Goal: Answer question/provide support: Share knowledge or assist other users

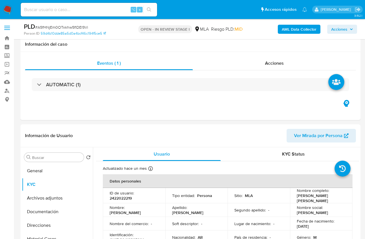
select select "10"
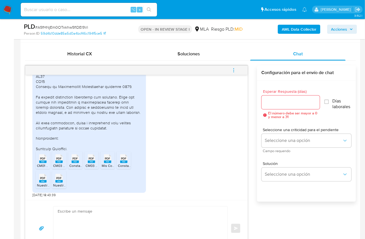
scroll to position [263, 0]
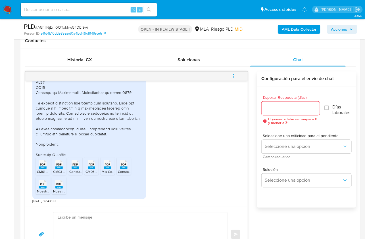
click at [86, 223] on textarea at bounding box center [139, 235] width 163 height 44
paste textarea "Hola, ¡Muchas gracias por tu respuesta! Confirmamos la recepción de la document…"
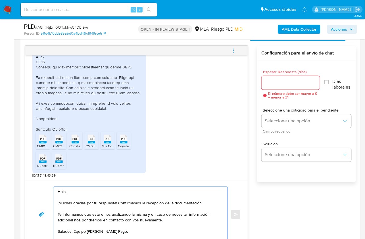
type textarea "Hola, ¡Muchas gracias por tu respuesta! Confirmamos la recepción de la document…"
click at [275, 84] on input "Esperar Respuesta (días)" at bounding box center [290, 82] width 58 height 7
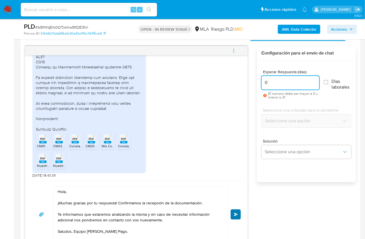
type input "0"
click at [238, 212] on button "Enviar" at bounding box center [236, 215] width 10 height 10
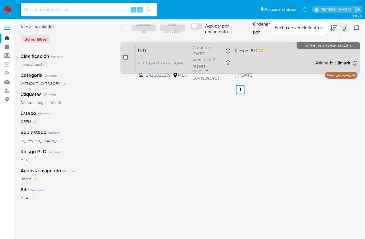
click at [127, 56] on input "checkbox" at bounding box center [125, 57] width 5 height 5
checkbox input "true"
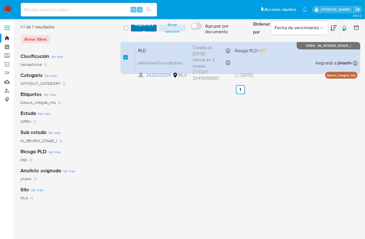
click at [139, 30] on span "Asignarme a mí" at bounding box center [144, 28] width 20 height 6
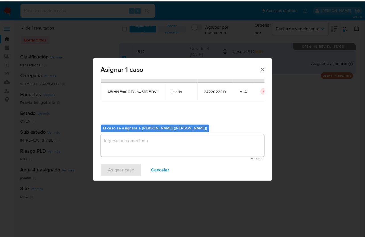
scroll to position [29, 0]
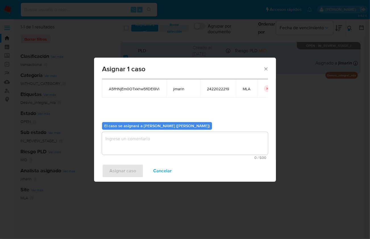
click at [134, 142] on textarea "assign-modal" at bounding box center [185, 143] width 166 height 23
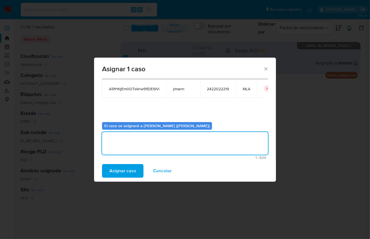
click at [122, 171] on span "Asignar caso" at bounding box center [122, 171] width 27 height 12
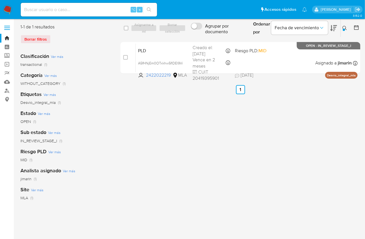
click at [12, 8] on img at bounding box center [8, 10] width 10 height 10
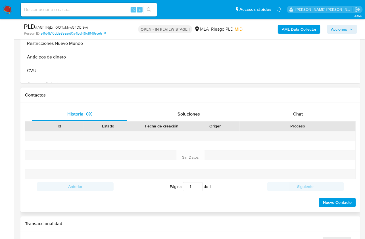
scroll to position [232, 0]
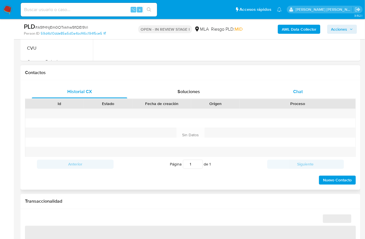
click at [310, 93] on div "Chat" at bounding box center [297, 92] width 95 height 14
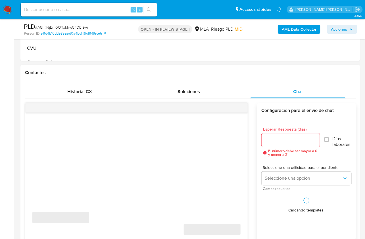
select select "10"
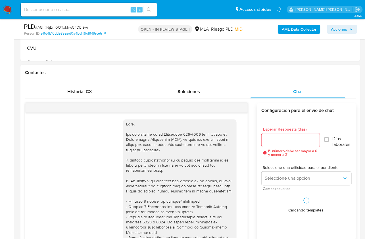
scroll to position [496, 0]
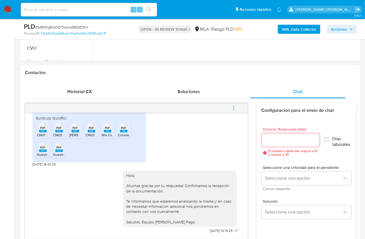
click at [237, 107] on button "menu-action" at bounding box center [233, 108] width 19 height 14
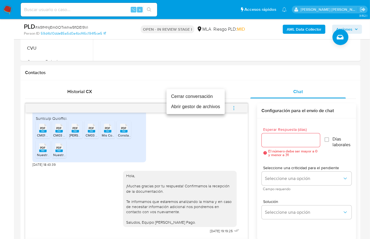
click at [201, 99] on li "Cerrar conversación" at bounding box center [195, 96] width 58 height 10
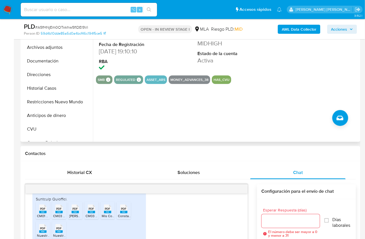
scroll to position [145, 0]
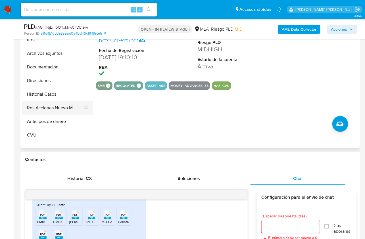
click at [56, 109] on button "Restricciones Nuevo Mundo" at bounding box center [55, 108] width 66 height 14
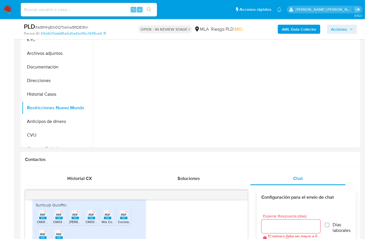
click at [299, 25] on b "AML Data Collector" at bounding box center [299, 29] width 35 height 9
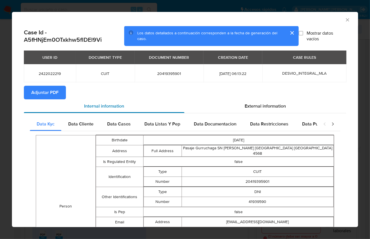
click at [53, 100] on div "Internal information" at bounding box center [104, 106] width 160 height 14
click at [42, 95] on span "Adjuntar PDF" at bounding box center [44, 92] width 27 height 12
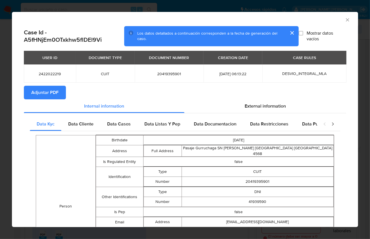
click at [343, 17] on div "AML Data Collector" at bounding box center [185, 19] width 346 height 14
click at [344, 21] on icon "Cerrar ventana" at bounding box center [347, 20] width 6 height 6
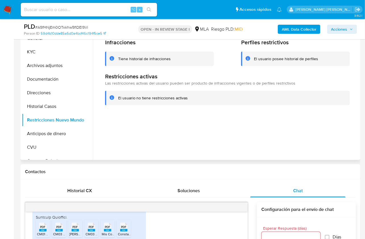
scroll to position [125, 0]
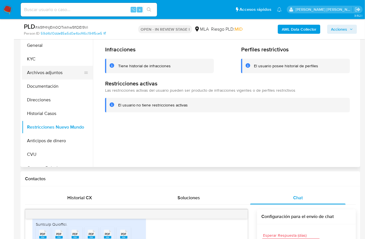
click at [54, 76] on button "Archivos adjuntos" at bounding box center [55, 73] width 66 height 14
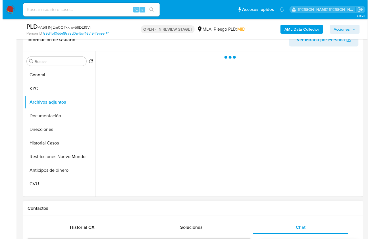
scroll to position [87, 0]
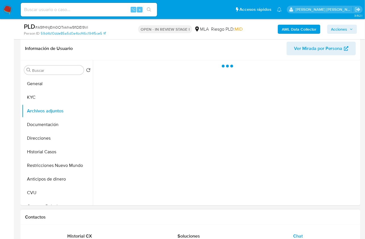
click at [295, 219] on h1 "Contactos" at bounding box center [190, 217] width 331 height 6
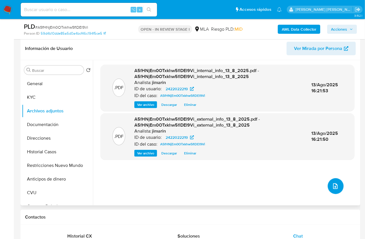
click at [332, 186] on icon "upload-file" at bounding box center [335, 186] width 7 height 7
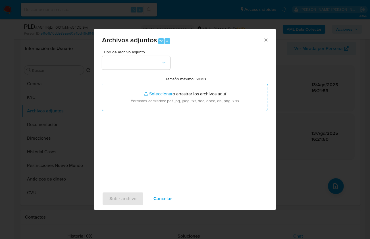
click at [115, 53] on span "Tipo de archivo adjunto" at bounding box center [137, 52] width 68 height 4
click at [117, 65] on button "button" at bounding box center [136, 63] width 68 height 14
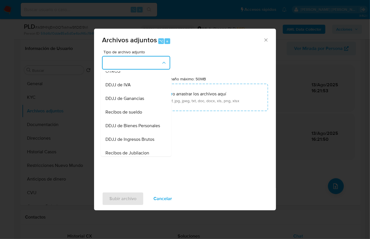
scroll to position [12, 0]
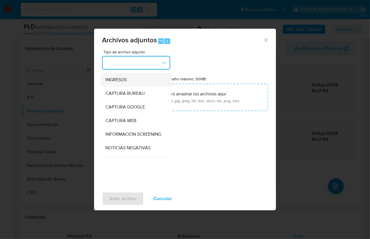
click at [125, 81] on span "INGRESOS" at bounding box center [115, 80] width 21 height 6
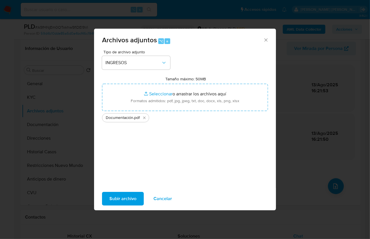
click at [123, 197] on span "Subir archivo" at bounding box center [122, 198] width 27 height 12
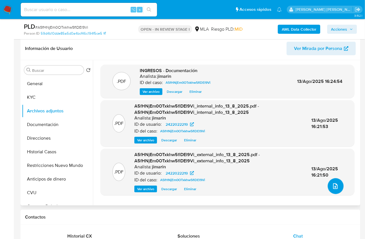
click at [335, 191] on button "upload-file" at bounding box center [336, 186] width 16 height 16
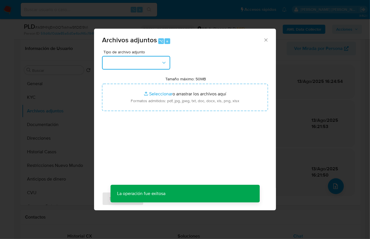
click at [126, 61] on button "button" at bounding box center [136, 63] width 68 height 14
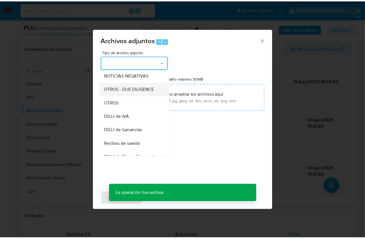
scroll to position [85, 0]
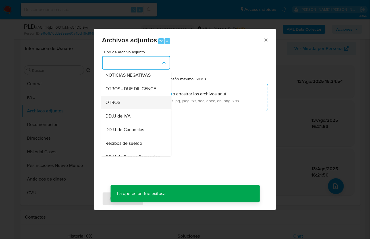
click at [125, 108] on div "OTROS" at bounding box center [134, 102] width 58 height 14
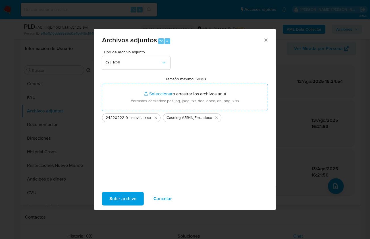
click at [118, 203] on span "Subir archivo" at bounding box center [122, 198] width 27 height 12
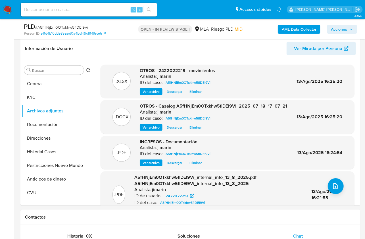
click at [343, 29] on span "Acciones" at bounding box center [339, 29] width 16 height 9
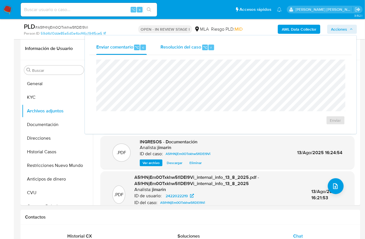
click at [181, 49] on span "Resolución del caso" at bounding box center [180, 47] width 41 height 7
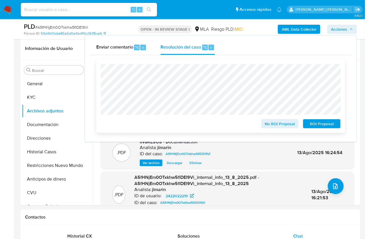
click at [276, 125] on span "No ROI Proposal" at bounding box center [280, 124] width 30 height 8
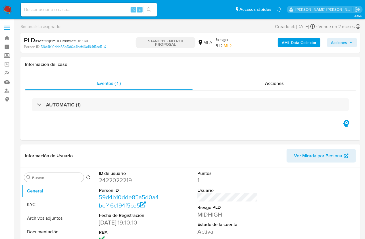
select select "10"
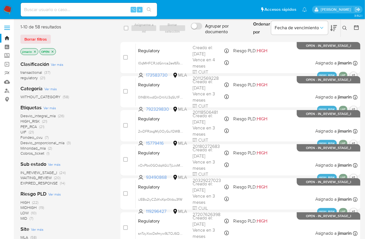
click at [47, 72] on span "(37)" at bounding box center [47, 73] width 6 height 6
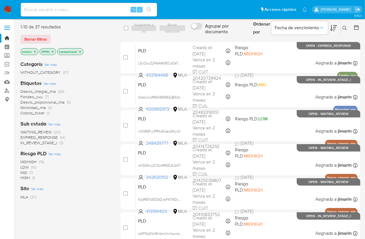
click at [51, 51] on icon "close-filter" at bounding box center [52, 51] width 3 height 3
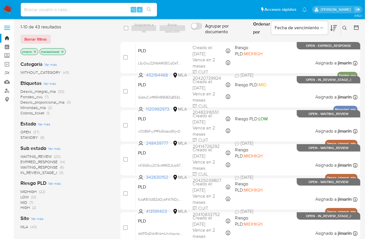
click at [41, 108] on span "Minoridad_mla" at bounding box center [32, 108] width 25 height 6
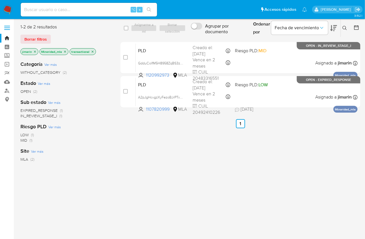
click at [91, 52] on icon "close-filter" at bounding box center [92, 51] width 3 height 3
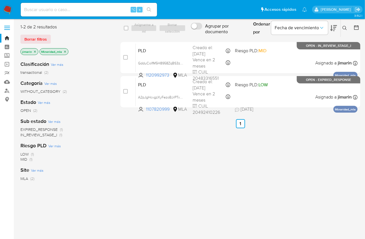
click at [65, 51] on icon "close-filter" at bounding box center [65, 52] width 2 height 2
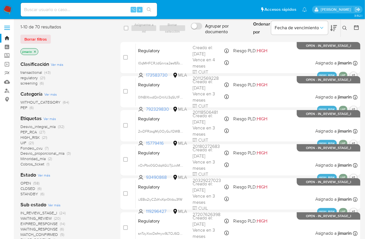
click at [44, 127] on span "Desvio_integral_mla" at bounding box center [37, 127] width 35 height 6
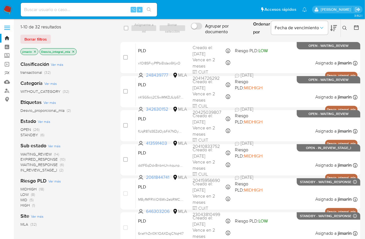
click at [72, 51] on icon "close-filter" at bounding box center [73, 52] width 2 height 2
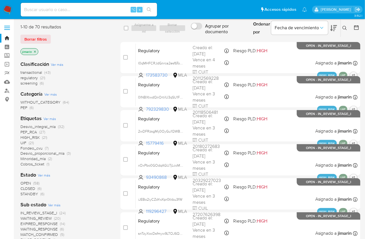
click at [37, 73] on span "transactional" at bounding box center [31, 73] width 22 height 6
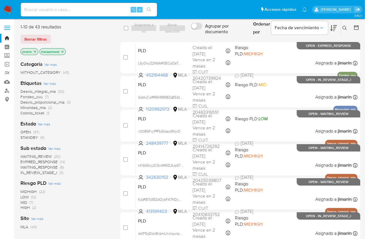
click at [43, 91] on span "Desvio_integral_mla" at bounding box center [37, 92] width 35 height 6
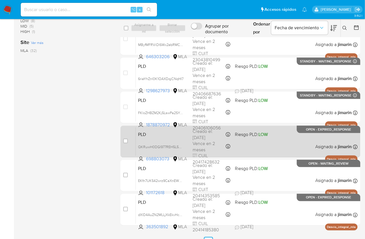
scroll to position [165, 0]
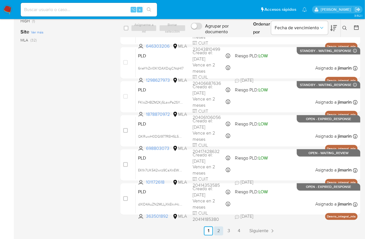
click at [219, 232] on link "2" at bounding box center [218, 231] width 9 height 9
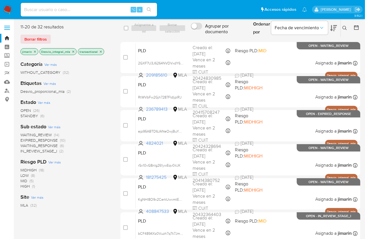
click at [334, 30] on icon at bounding box center [333, 28] width 7 height 7
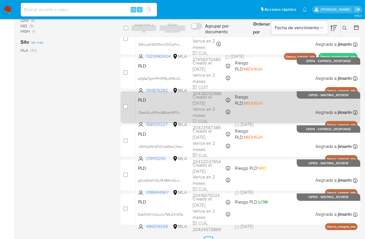
scroll to position [165, 0]
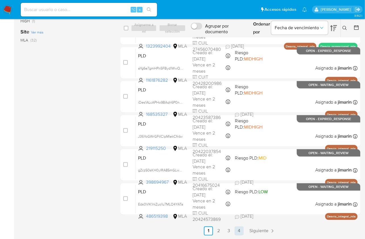
click at [240, 229] on link "4" at bounding box center [238, 231] width 9 height 9
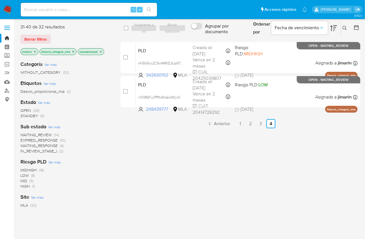
click at [100, 52] on icon "close-filter" at bounding box center [100, 51] width 3 height 3
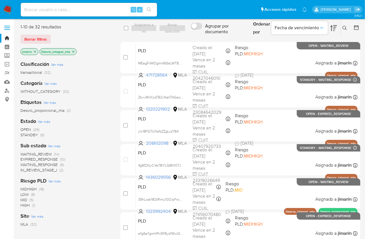
click at [100, 52] on div "jimarin Desvio_integral_mla" at bounding box center [65, 52] width 91 height 8
click at [72, 51] on icon "close-filter" at bounding box center [73, 52] width 2 height 2
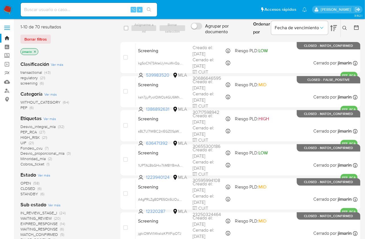
click at [38, 73] on span "transactional" at bounding box center [31, 73] width 22 height 6
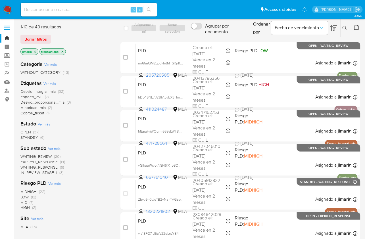
click at [346, 29] on icon at bounding box center [344, 28] width 5 height 5
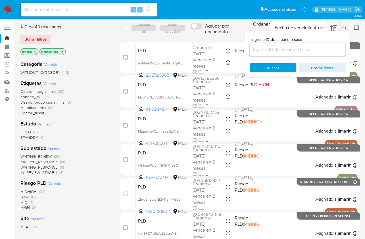
click at [315, 45] on div at bounding box center [298, 50] width 96 height 14
click at [314, 48] on input at bounding box center [298, 49] width 96 height 7
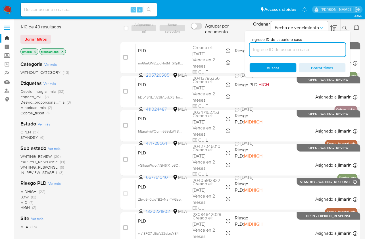
paste input "824261165"
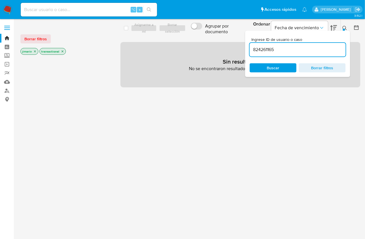
click at [34, 51] on icon "close-filter" at bounding box center [35, 52] width 2 height 2
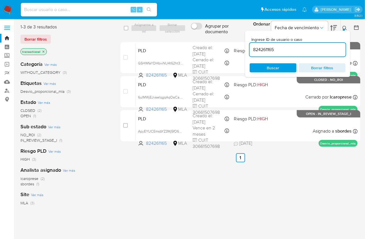
click at [44, 51] on icon "close-filter" at bounding box center [43, 51] width 3 height 3
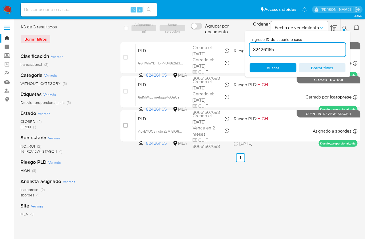
click at [347, 26] on icon at bounding box center [344, 28] width 5 height 5
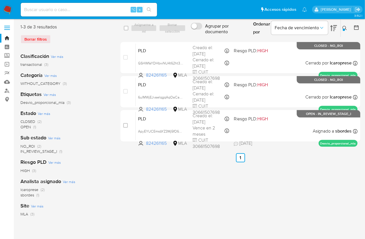
click at [346, 28] on icon at bounding box center [344, 28] width 5 height 5
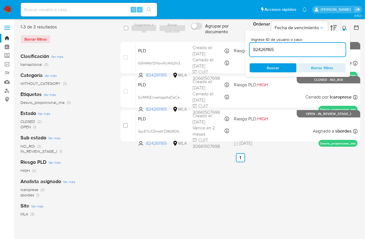
click at [308, 53] on div "824261165" at bounding box center [298, 50] width 96 height 14
click at [309, 51] on input "824261165" at bounding box center [298, 49] width 96 height 7
paste input "318087720"
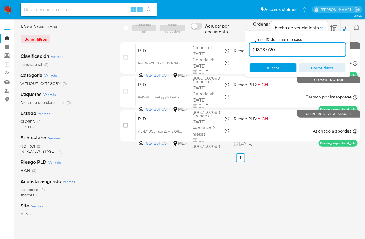
type input "318087720"
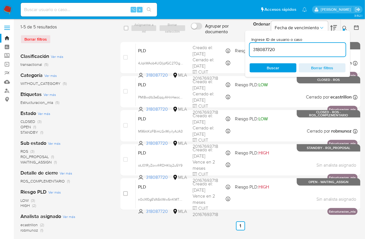
click at [346, 28] on icon at bounding box center [344, 28] width 4 height 4
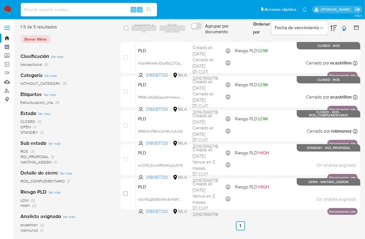
click at [342, 27] on button at bounding box center [345, 28] width 9 height 7
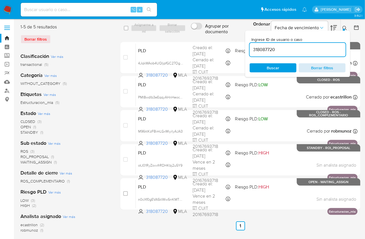
click at [328, 67] on span "Borrar filtros" at bounding box center [322, 68] width 39 height 8
drag, startPoint x: 4, startPoint y: 12, endPoint x: 1, endPoint y: 16, distance: 5.0
click at [4, 12] on img at bounding box center [8, 10] width 10 height 10
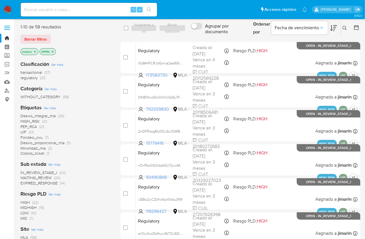
click at [343, 29] on icon at bounding box center [344, 28] width 5 height 5
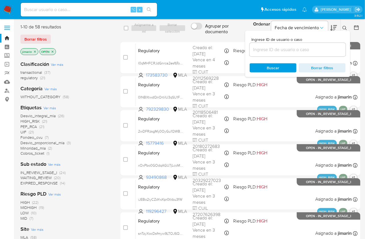
click at [324, 51] on input at bounding box center [298, 49] width 96 height 7
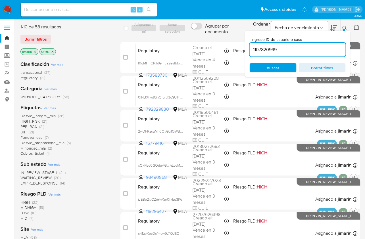
type input "1107820999"
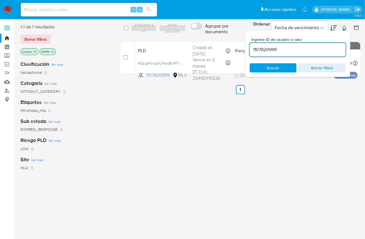
click at [346, 27] on icon at bounding box center [344, 28] width 5 height 5
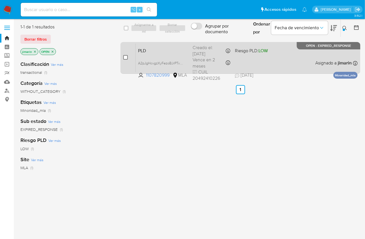
click at [126, 56] on input "checkbox" at bounding box center [125, 57] width 5 height 5
checkbox input "true"
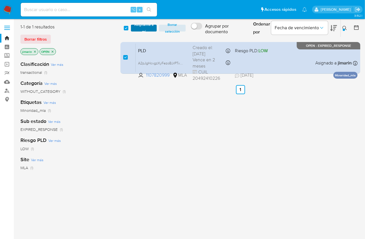
click at [141, 28] on span "Asignarme a mí" at bounding box center [144, 28] width 20 height 6
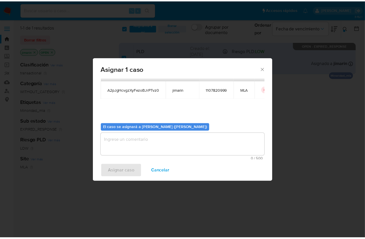
scroll to position [29, 0]
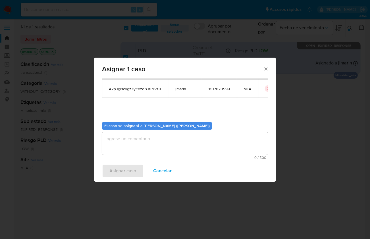
click at [152, 139] on textarea "assign-modal" at bounding box center [185, 143] width 166 height 23
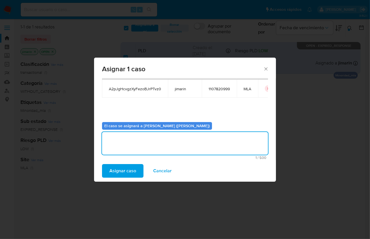
click at [130, 172] on span "Asignar caso" at bounding box center [122, 171] width 27 height 12
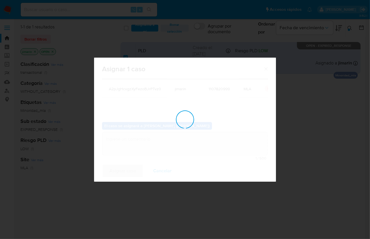
checkbox input "false"
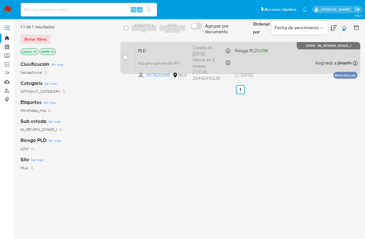
click at [299, 56] on div "PLD A2pJgHcvgzXyFezoBJrPTvz0 1107820999 MLA Riesgo PLD: LOW Creado el: [DATE] C…" at bounding box center [247, 57] width 222 height 29
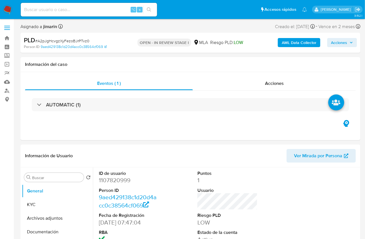
select select "10"
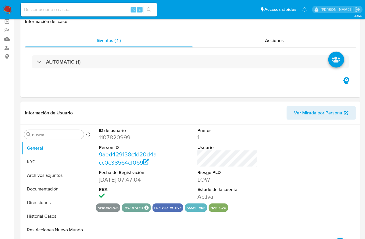
scroll to position [44, 0]
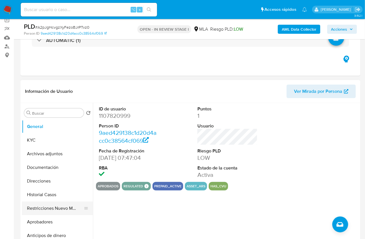
click at [45, 204] on button "Restricciones Nuevo Mundo" at bounding box center [55, 209] width 66 height 14
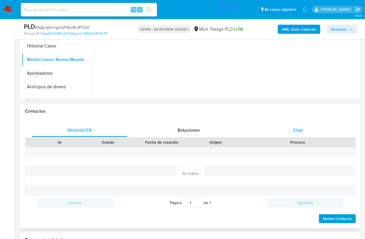
click at [294, 127] on span "Chat" at bounding box center [298, 130] width 10 height 7
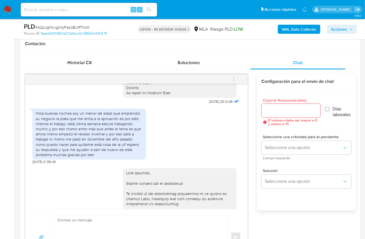
scroll to position [252, 0]
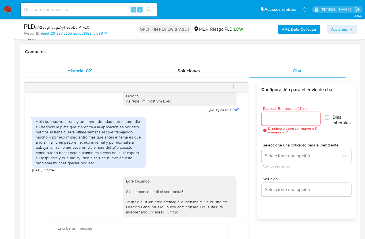
click at [62, 70] on div "Historial CX" at bounding box center [79, 71] width 95 height 14
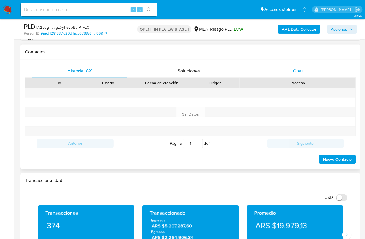
click at [282, 70] on div "Chat" at bounding box center [297, 71] width 95 height 14
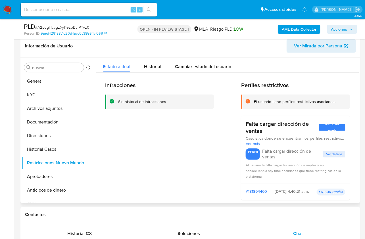
drag, startPoint x: 49, startPoint y: 147, endPoint x: 95, endPoint y: 160, distance: 47.3
click at [49, 147] on button "Historial Casos" at bounding box center [57, 150] width 71 height 14
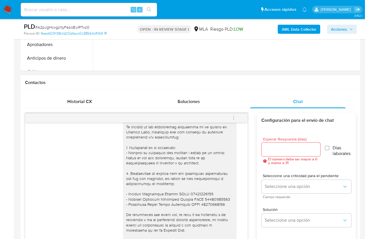
scroll to position [53, 0]
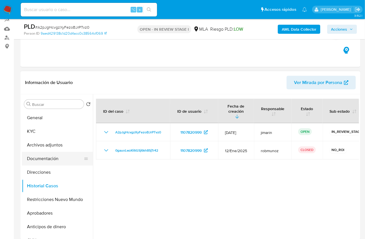
click at [47, 164] on button "Documentación" at bounding box center [55, 159] width 66 height 14
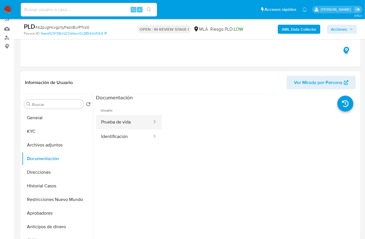
click at [112, 129] on button "Prueba de vida" at bounding box center [124, 122] width 57 height 14
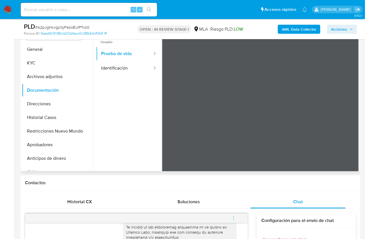
scroll to position [122, 0]
click at [125, 72] on button "Identificación" at bounding box center [124, 68] width 57 height 14
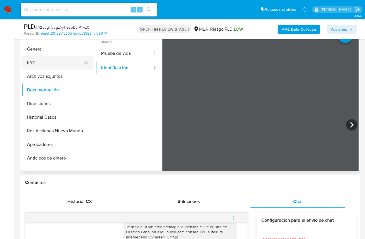
click at [40, 64] on button "KYC" at bounding box center [55, 63] width 66 height 14
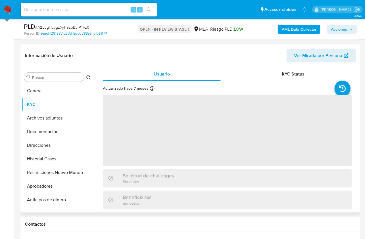
scroll to position [80, 0]
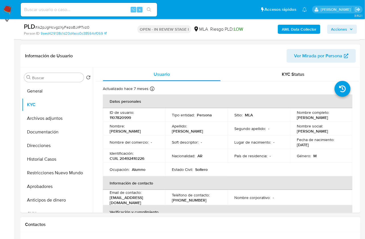
click at [247, 223] on h1 "Contactos" at bounding box center [190, 225] width 331 height 6
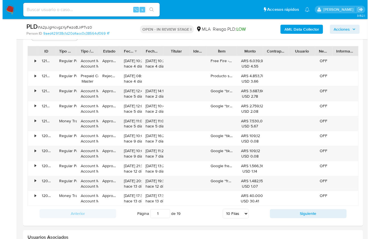
scroll to position [1010, 0]
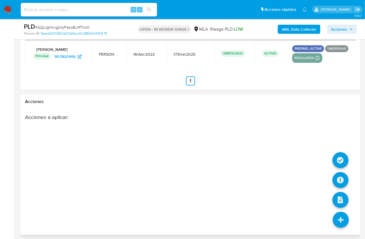
click at [338, 216] on icon at bounding box center [341, 220] width 16 height 16
click at [339, 181] on icon at bounding box center [340, 180] width 16 height 16
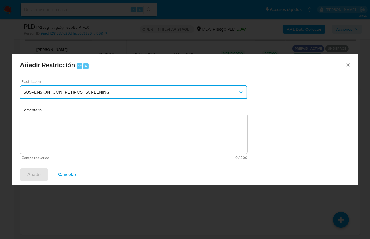
click at [74, 91] on span "SUSPENSION_CON_RETIROS_SCREENING" at bounding box center [130, 92] width 215 height 6
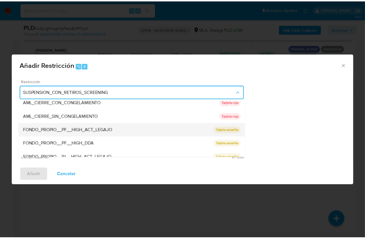
scroll to position [93, 0]
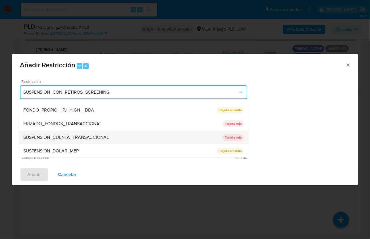
click at [82, 135] on span "SUSPENSION_CUENTA_TRANSACCIONAL" at bounding box center [65, 138] width 85 height 6
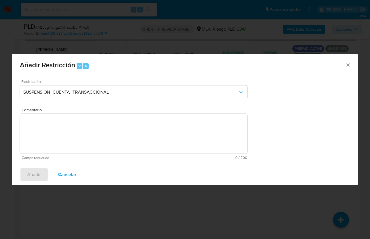
click at [87, 130] on textarea "Comentario" at bounding box center [133, 134] width 227 height 40
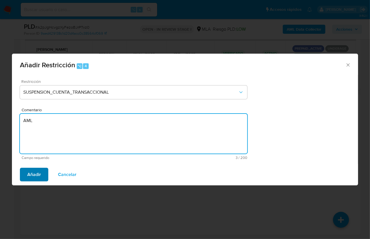
type textarea "AML"
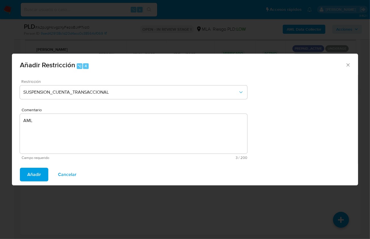
click at [21, 173] on button "Añadir" at bounding box center [34, 175] width 28 height 14
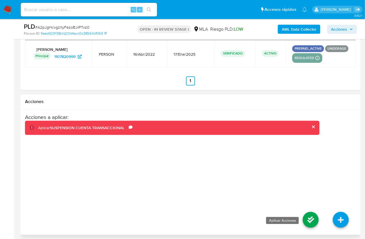
click at [304, 212] on icon at bounding box center [311, 220] width 16 height 16
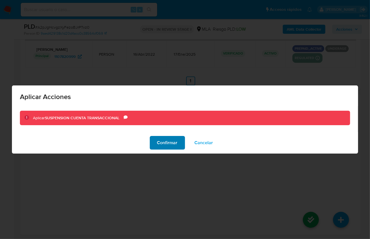
click at [165, 142] on span "Confirmar" at bounding box center [167, 143] width 20 height 12
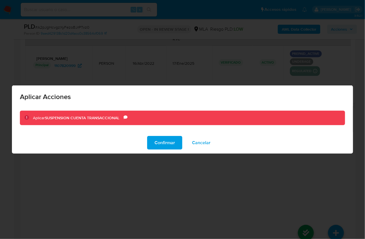
click at [293, 192] on div "Acciones a aplicar : Aplicar SUSPENSION CUENTA TRANSACCIONAL Comentario AML" at bounding box center [170, 172] width 290 height 91
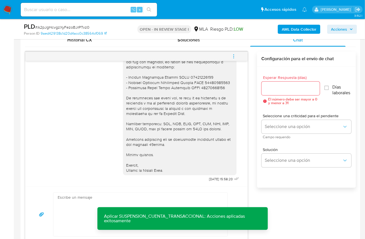
scroll to position [400, 0]
click at [236, 54] on icon "menu-action" at bounding box center [233, 56] width 5 height 5
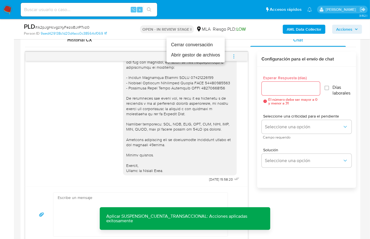
click at [193, 47] on li "Cerrar conversación" at bounding box center [195, 45] width 58 height 10
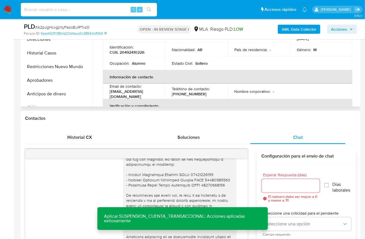
scroll to position [106, 0]
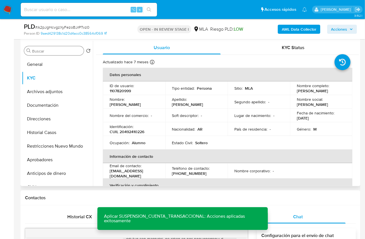
click at [47, 53] on input "Buscar" at bounding box center [56, 51] width 49 height 5
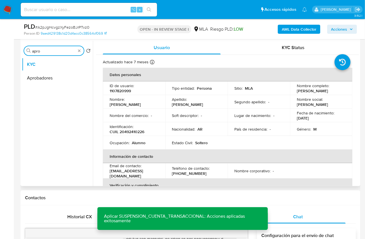
type input "apro"
click at [43, 76] on button "Aprobadores" at bounding box center [57, 78] width 71 height 14
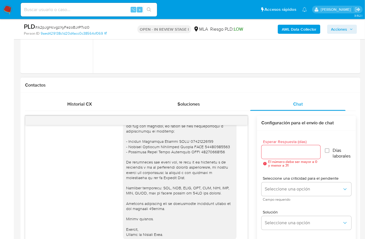
scroll to position [253, 0]
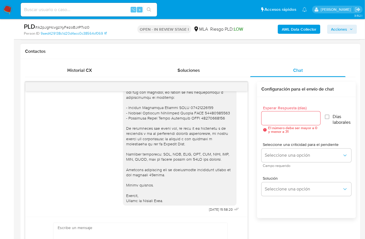
click at [260, 166] on div "Esperar Respuesta (días) El número debe ser mayor a 0 y menor a 31 Días laboral…" at bounding box center [306, 165] width 99 height 136
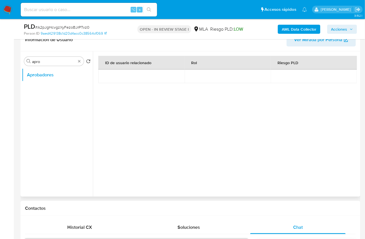
scroll to position [95, 0]
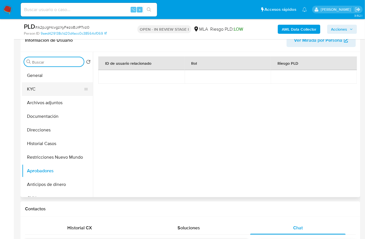
click at [47, 85] on button "KYC" at bounding box center [55, 89] width 66 height 14
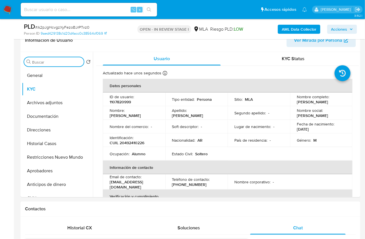
click at [65, 63] on input "Buscar" at bounding box center [56, 62] width 49 height 5
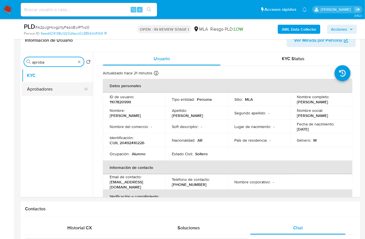
type input "aproba"
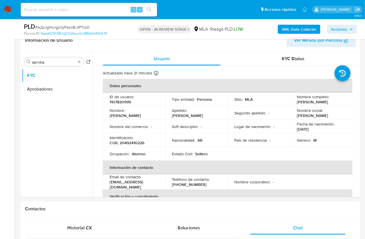
click at [50, 85] on button "Aprobadores" at bounding box center [57, 89] width 71 height 14
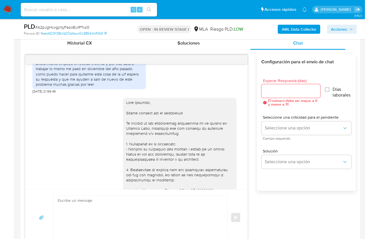
scroll to position [256, 0]
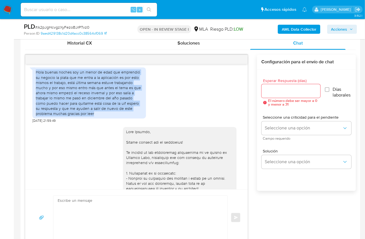
drag, startPoint x: 98, startPoint y: 120, endPoint x: 34, endPoint y: 78, distance: 76.6
click at [34, 78] on div "Hola buenas noches soy un menor de edad que emprendió su negocio la plata que m…" at bounding box center [89, 93] width 114 height 51
copy div "Hola buenas noches soy un menor de edad que emprendió su negocio la plata que m…"
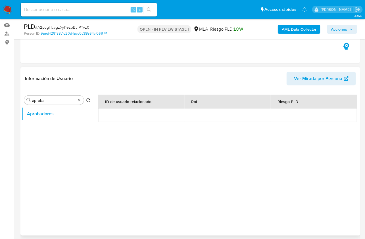
scroll to position [41, 0]
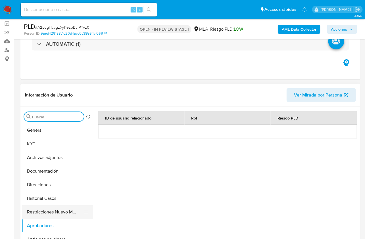
click at [60, 207] on button "Restricciones Nuevo Mundo" at bounding box center [55, 212] width 66 height 14
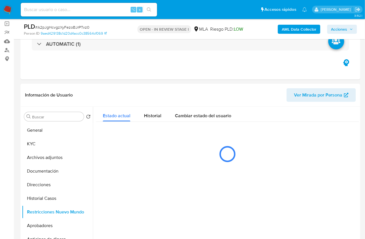
click at [288, 35] on div "AML Data Collector Acciones" at bounding box center [302, 28] width 110 height 13
click at [288, 32] on b "AML Data Collector" at bounding box center [299, 29] width 35 height 9
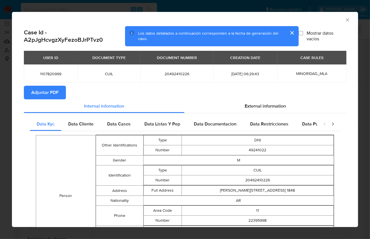
click at [57, 95] on span "Adjuntar PDF" at bounding box center [44, 92] width 27 height 12
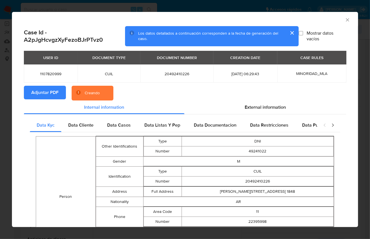
click at [111, 88] on div "Creando" at bounding box center [93, 93] width 42 height 15
click at [220, 87] on section "Adjuntar PDF Creando" at bounding box center [185, 93] width 322 height 15
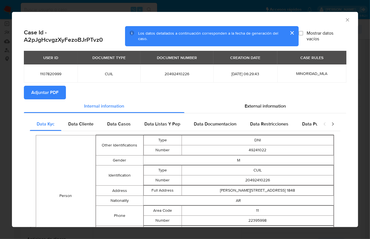
click at [344, 18] on icon "Cerrar ventana" at bounding box center [347, 20] width 6 height 6
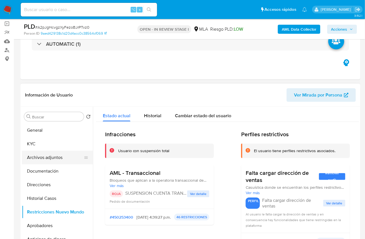
click at [56, 154] on button "Archivos adjuntos" at bounding box center [55, 158] width 66 height 14
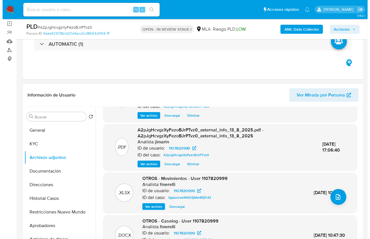
scroll to position [44, 0]
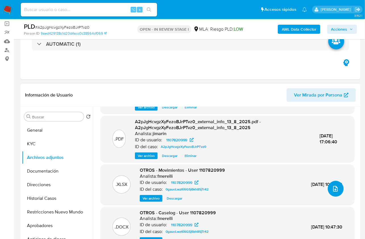
click at [337, 189] on button "upload-file" at bounding box center [336, 189] width 16 height 16
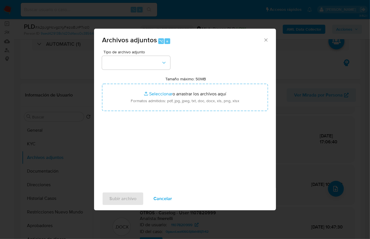
click at [135, 71] on div "Tipo de archivo adjunto Tamaño máximo: 50MB Seleccionar archivos Seleccionar o …" at bounding box center [185, 117] width 166 height 134
click at [136, 64] on button "button" at bounding box center [136, 63] width 68 height 14
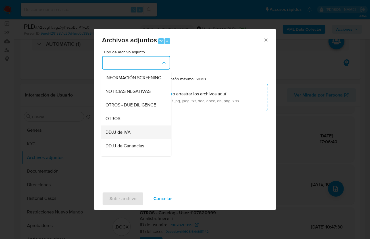
scroll to position [85, 0]
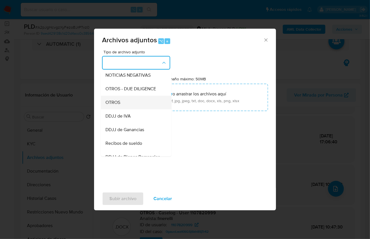
click at [129, 109] on div "OTROS" at bounding box center [134, 102] width 58 height 14
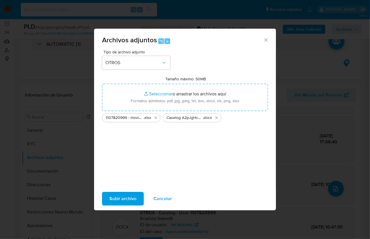
click at [122, 200] on span "Subir archivo" at bounding box center [122, 198] width 27 height 12
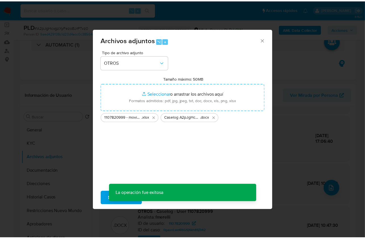
scroll to position [30, 0]
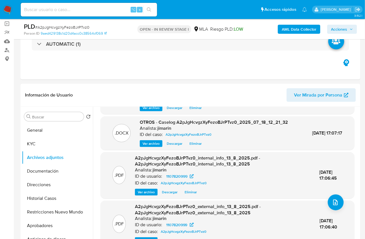
click at [349, 30] on icon "button" at bounding box center [350, 29] width 3 height 3
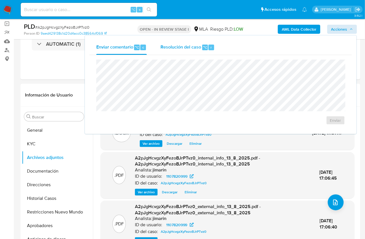
click at [202, 48] on div "⌥" at bounding box center [205, 48] width 6 height 6
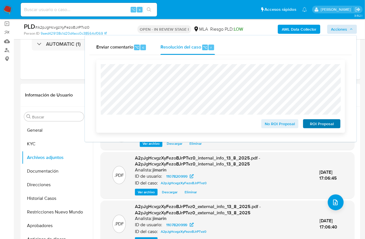
click at [321, 120] on div "ROI Proposal" at bounding box center [321, 122] width 40 height 11
click at [322, 121] on span "ROI Proposal" at bounding box center [322, 124] width 30 height 8
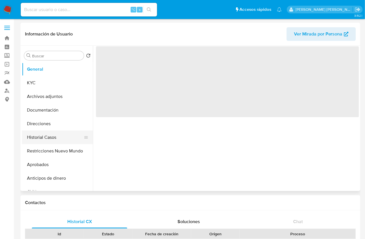
click at [56, 142] on button "Historial Casos" at bounding box center [55, 138] width 66 height 14
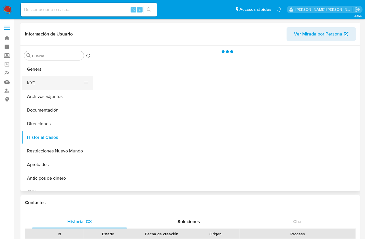
select select "10"
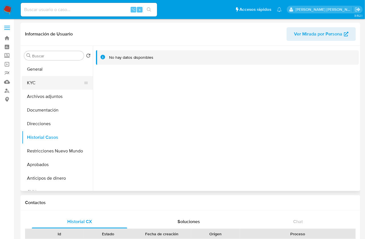
click at [45, 82] on button "KYC" at bounding box center [55, 83] width 66 height 14
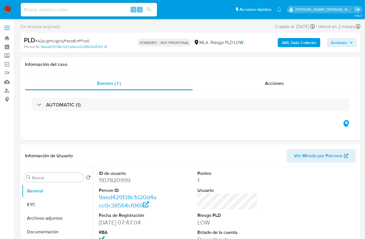
select select "10"
click at [292, 129] on div "Eventos ( 1 ) Acciones AUTOMATIC (1)" at bounding box center [190, 106] width 340 height 68
click at [121, 122] on div "Eventos ( 1 ) Acciones AUTOMATIC (1)" at bounding box center [190, 106] width 340 height 68
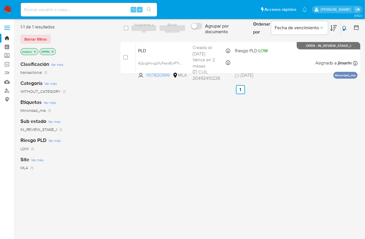
click at [344, 28] on icon at bounding box center [344, 28] width 5 height 5
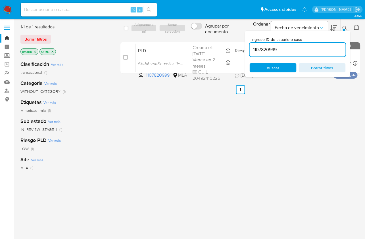
click at [326, 44] on div "1107820999" at bounding box center [298, 50] width 96 height 14
click at [321, 50] on input "1107820999" at bounding box center [298, 49] width 96 height 7
paste input "20992973"
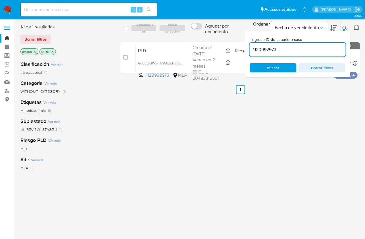
click at [345, 30] on icon at bounding box center [344, 28] width 5 height 5
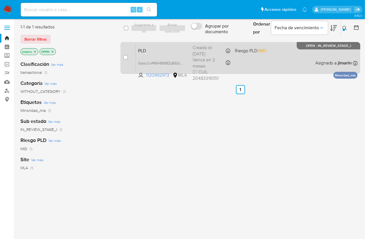
click at [238, 63] on div "PLD GdduColfM5H8958ZqBS3ztcg 1120992973 MLA Riesgo PLD: MID Creado el: 12/07/20…" at bounding box center [247, 57] width 222 height 29
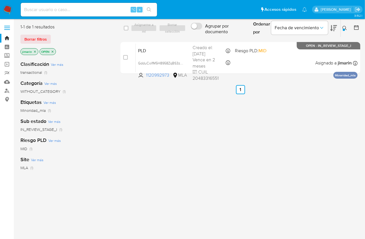
click at [344, 29] on div at bounding box center [344, 30] width 2 height 2
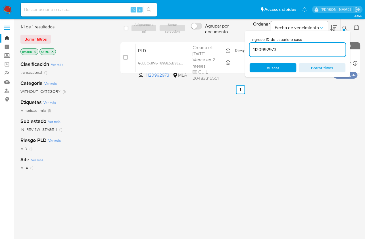
click at [322, 53] on input "1120992973" at bounding box center [298, 49] width 96 height 7
type input "1720018593"
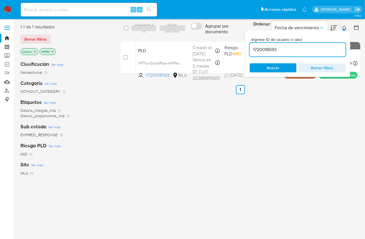
click at [344, 27] on icon at bounding box center [344, 28] width 5 height 5
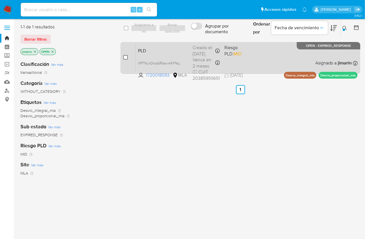
click at [126, 57] on input "checkbox" at bounding box center [125, 57] width 5 height 5
checkbox input "true"
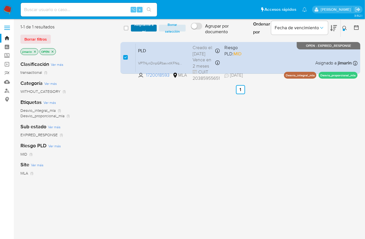
click at [136, 29] on span "Asignarme a mí" at bounding box center [144, 28] width 20 height 6
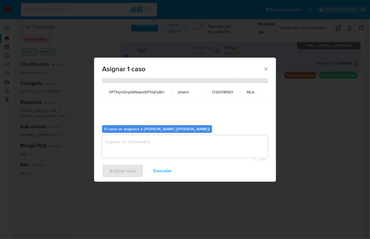
scroll to position [29, 0]
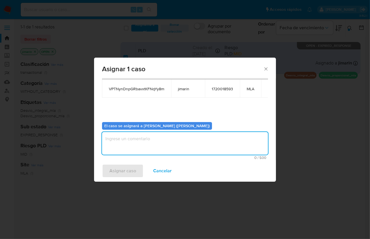
click at [180, 142] on textarea "assign-modal" at bounding box center [185, 143] width 166 height 23
click at [129, 169] on span "Asignar caso" at bounding box center [122, 171] width 27 height 12
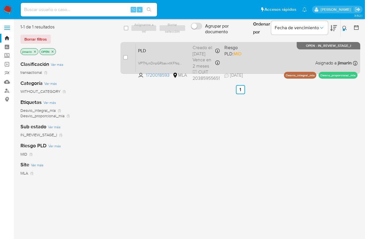
click at [268, 58] on div "PLD VPTNynDnpGRbavxtKFNqYy8m 1720018593 MLA Riesgo PLD: MID Creado el: 12/07/20…" at bounding box center [247, 57] width 222 height 29
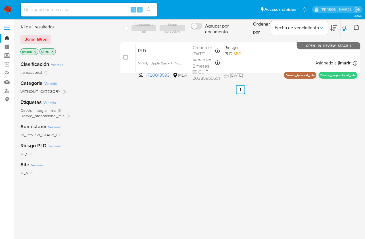
click at [344, 29] on div at bounding box center [344, 30] width 2 height 2
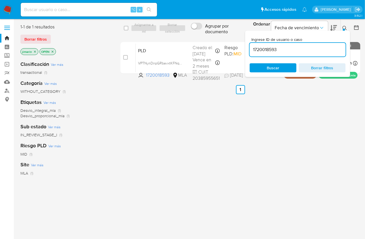
click at [321, 49] on input "1720018593" at bounding box center [298, 49] width 96 height 7
type input "1323992404"
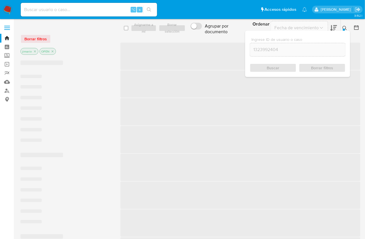
click at [345, 27] on icon at bounding box center [344, 28] width 5 height 5
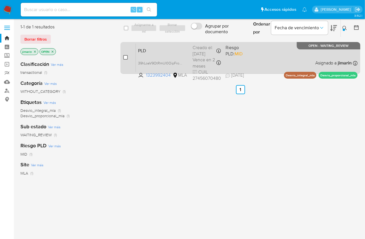
click at [127, 58] on input "checkbox" at bounding box center [125, 57] width 5 height 5
checkbox input "true"
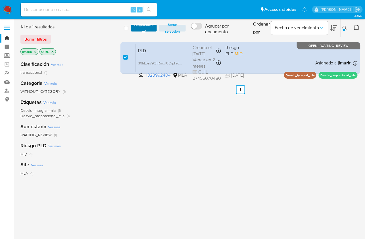
click at [139, 31] on span "Asignarme a mí" at bounding box center [144, 28] width 20 height 6
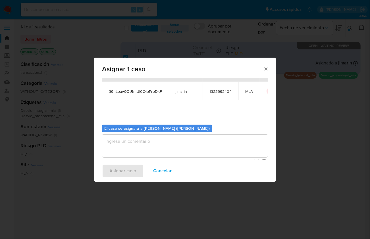
scroll to position [29, 0]
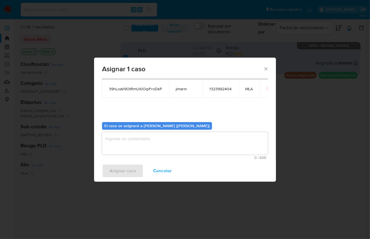
click at [145, 138] on textarea "assign-modal" at bounding box center [185, 143] width 166 height 23
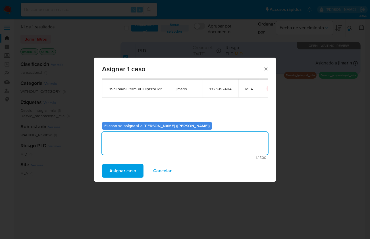
click at [130, 175] on span "Asignar caso" at bounding box center [122, 171] width 27 height 12
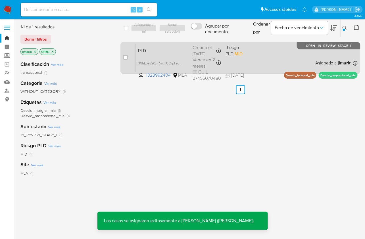
click at [290, 58] on div "PLD 39hLoaV9OtRmUl0OipFroDkP 1323992404 MLA Riesgo PLD: MID Creado el: 12/07/20…" at bounding box center [247, 57] width 222 height 29
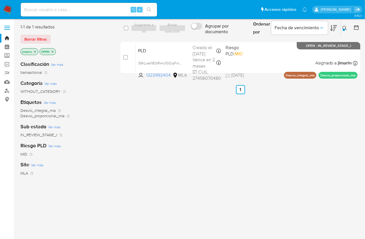
click at [343, 29] on div at bounding box center [344, 30] width 2 height 2
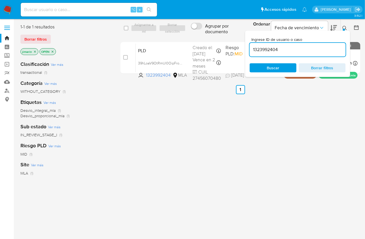
click at [323, 47] on input "1323992404" at bounding box center [298, 49] width 96 height 7
type input "458093182"
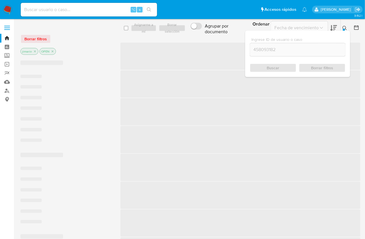
click at [344, 28] on icon at bounding box center [344, 28] width 5 height 5
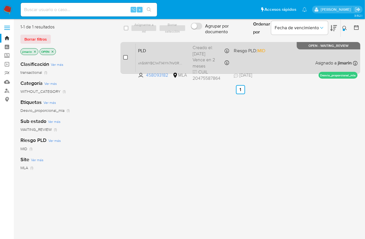
click at [125, 56] on input "checkbox" at bounding box center [125, 57] width 5 height 5
checkbox input "true"
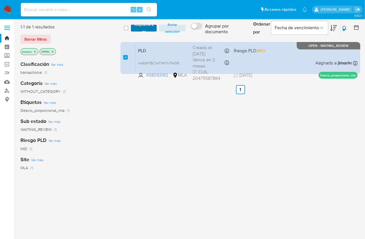
click at [143, 31] on span "Asignarme a mí" at bounding box center [144, 28] width 20 height 6
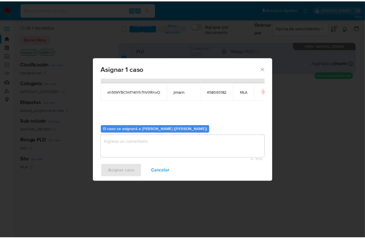
scroll to position [29, 0]
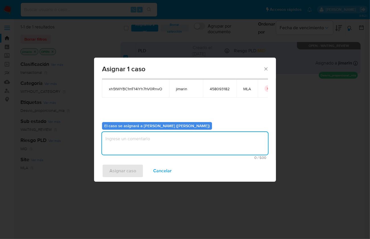
click at [154, 152] on textarea "assign-modal" at bounding box center [185, 143] width 166 height 23
click at [130, 169] on span "Asignar caso" at bounding box center [122, 171] width 27 height 12
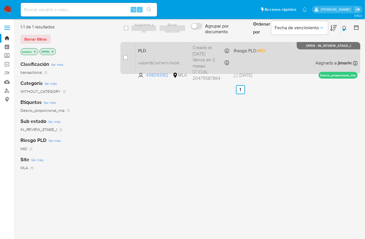
click at [248, 70] on div "PLD xh5tWYBC1mT14lYh7hV0RnvO 458093182 MLA Riesgo PLD: MID Creado el: 12/07/202…" at bounding box center [247, 57] width 222 height 29
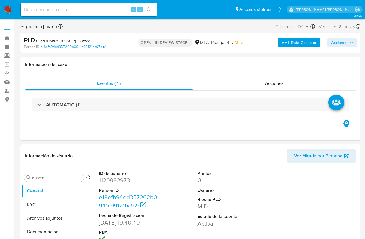
select select "10"
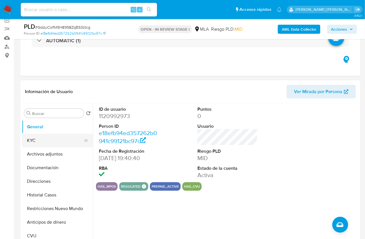
click at [45, 140] on button "KYC" at bounding box center [55, 141] width 66 height 14
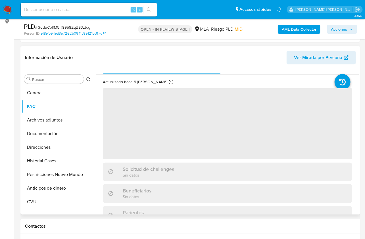
scroll to position [13, 0]
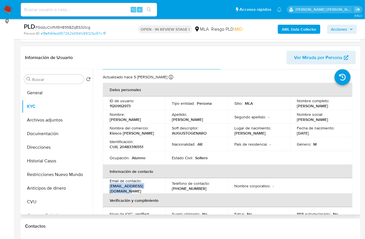
drag, startPoint x: 157, startPoint y: 190, endPoint x: 108, endPoint y: 190, distance: 49.1
click at [108, 190] on td "Email de contacto : telloaugusto15@gmail.com" at bounding box center [134, 185] width 62 height 15
copy p "telloaugusto15@gmail.com"
click at [69, 81] on input "Buscar" at bounding box center [56, 79] width 49 height 5
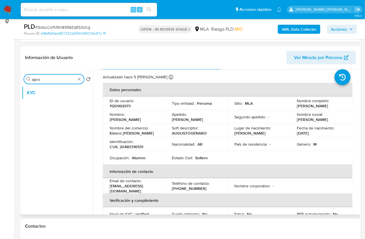
type input "apro"
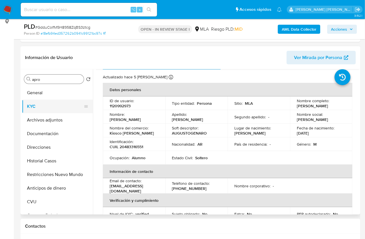
click at [52, 105] on button "KYC" at bounding box center [55, 107] width 66 height 14
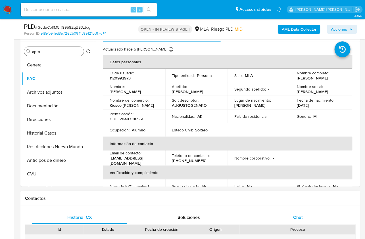
scroll to position [120, 0]
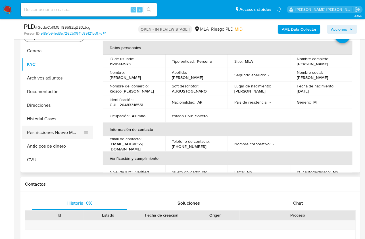
drag, startPoint x: 65, startPoint y: 132, endPoint x: 71, endPoint y: 133, distance: 6.7
click at [65, 132] on button "Restricciones Nuevo Mundo" at bounding box center [55, 133] width 66 height 14
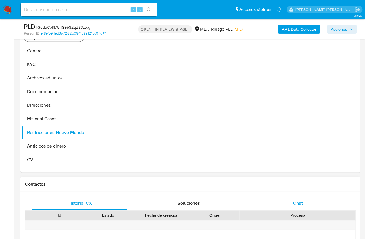
click at [300, 204] on span "Chat" at bounding box center [298, 203] width 10 height 7
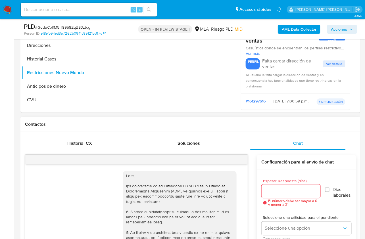
scroll to position [268, 0]
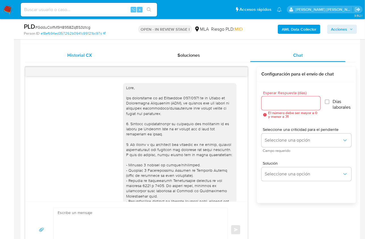
click at [81, 57] on span "Historial CX" at bounding box center [79, 55] width 25 height 7
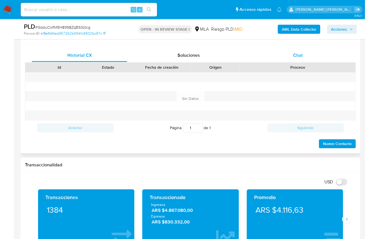
click at [280, 51] on div "Chat" at bounding box center [297, 56] width 95 height 14
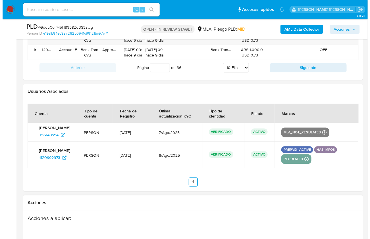
scroll to position [1029, 0]
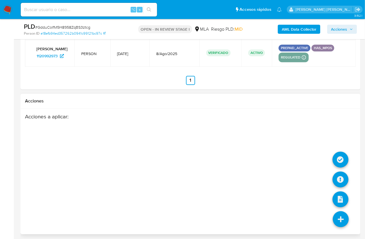
click at [338, 212] on icon at bounding box center [341, 219] width 16 height 16
click at [340, 172] on icon at bounding box center [340, 179] width 16 height 16
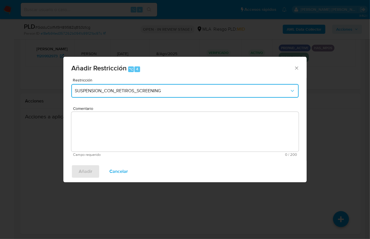
click at [127, 88] on span "SUSPENSION_CON_RETIROS_SCREENING" at bounding box center [182, 91] width 215 height 6
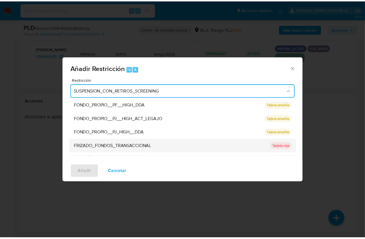
scroll to position [85, 0]
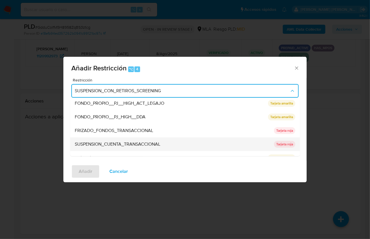
click at [150, 146] on span "SUSPENSION_CUENTA_TRANSACCIONAL" at bounding box center [117, 144] width 85 height 6
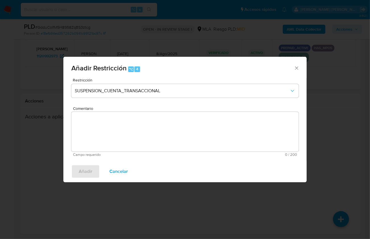
click at [155, 136] on textarea "Comentario" at bounding box center [184, 132] width 227 height 40
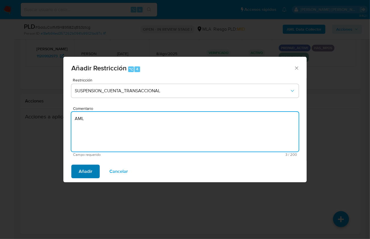
type textarea "AML"
click at [99, 168] on button "Añadir" at bounding box center [85, 172] width 28 height 14
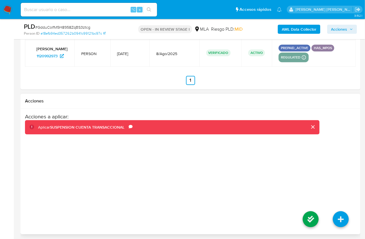
click at [303, 208] on li at bounding box center [311, 220] width 30 height 32
click at [308, 215] on icon at bounding box center [311, 219] width 16 height 16
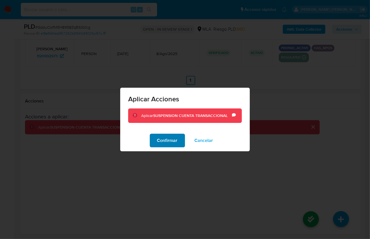
click at [178, 141] on button "Confirmar" at bounding box center [167, 141] width 35 height 14
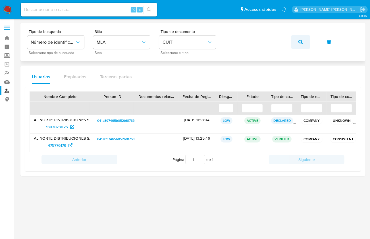
click at [296, 39] on button "button" at bounding box center [300, 42] width 19 height 14
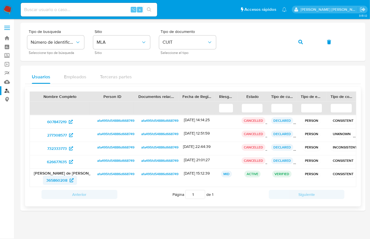
click at [50, 176] on span "365860208" at bounding box center [56, 180] width 21 height 9
drag, startPoint x: 304, startPoint y: 43, endPoint x: 246, endPoint y: 70, distance: 64.4
click at [304, 43] on button "button" at bounding box center [300, 42] width 19 height 14
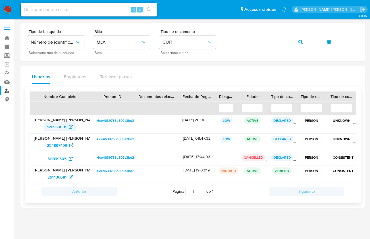
click at [53, 125] on span "126933001" at bounding box center [56, 126] width 19 height 9
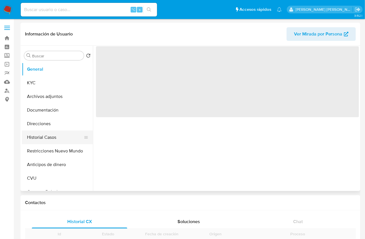
click at [56, 139] on button "Historial Casos" at bounding box center [55, 138] width 66 height 14
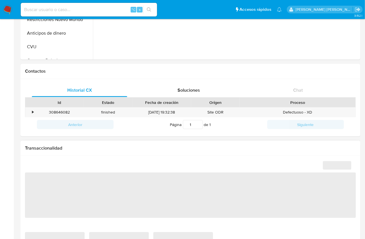
select select "10"
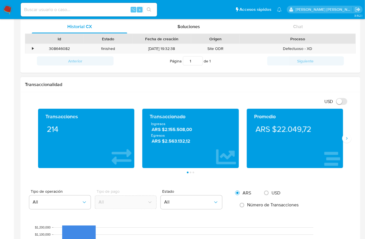
scroll to position [128, 0]
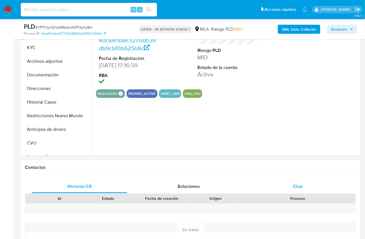
click at [304, 187] on div "Chat" at bounding box center [297, 187] width 95 height 14
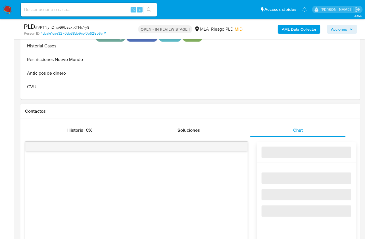
select select "10"
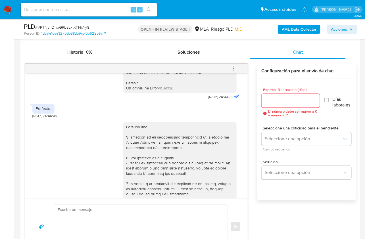
scroll to position [273, 0]
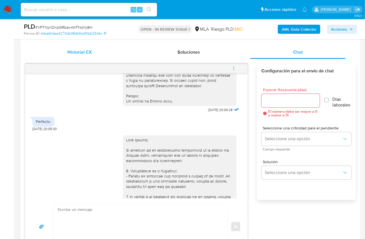
click at [83, 56] on div "Historial CX" at bounding box center [79, 52] width 95 height 14
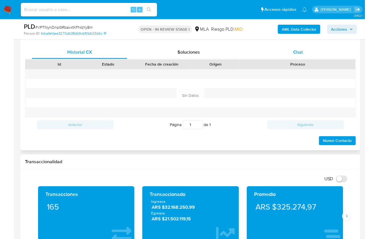
click at [331, 53] on div "Chat" at bounding box center [297, 52] width 95 height 14
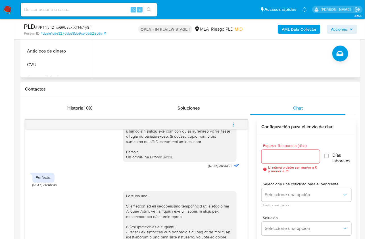
scroll to position [107, 0]
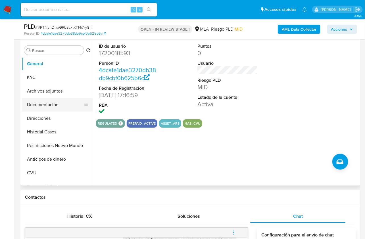
click at [58, 99] on button "Documentación" at bounding box center [55, 105] width 66 height 14
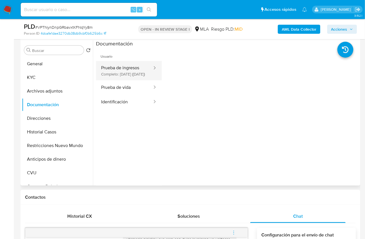
click at [125, 71] on button "Prueba de ingresos Completo: 11/08/2024 (hace un año)" at bounding box center [124, 70] width 57 height 19
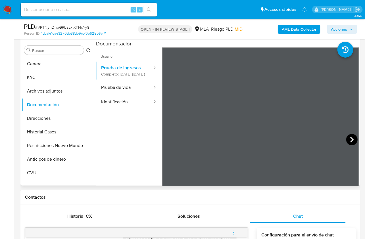
click at [351, 139] on icon at bounding box center [351, 140] width 3 height 6
click at [49, 75] on button "KYC" at bounding box center [55, 78] width 66 height 14
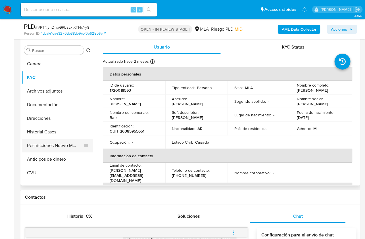
click at [59, 144] on button "Restricciones Nuevo Mundo" at bounding box center [55, 146] width 66 height 14
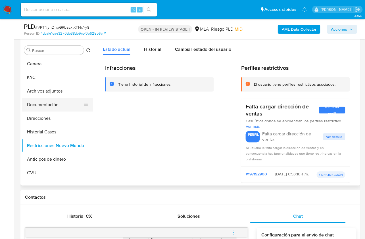
click at [47, 105] on button "Documentación" at bounding box center [55, 105] width 66 height 14
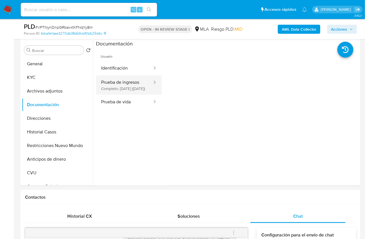
click at [136, 90] on button "Prueba de ingresos Completo: 11/08/2024 (hace un año)" at bounding box center [124, 85] width 57 height 19
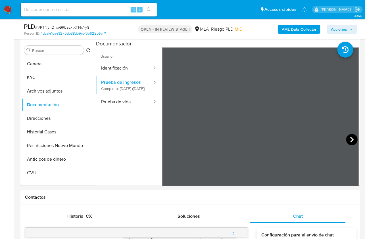
click at [347, 137] on icon at bounding box center [351, 139] width 11 height 11
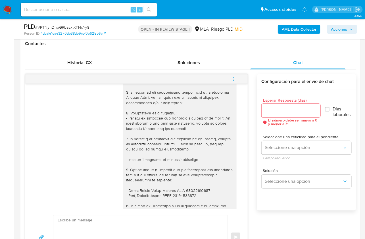
scroll to position [462, 0]
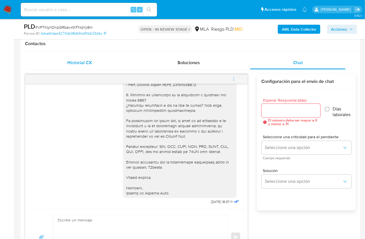
click at [90, 65] on span "Historial CX" at bounding box center [79, 62] width 25 height 7
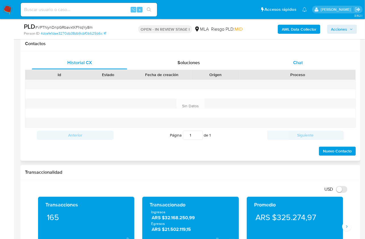
click at [294, 65] on span "Chat" at bounding box center [298, 62] width 10 height 7
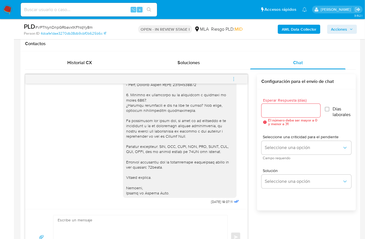
click at [236, 77] on icon "menu-action" at bounding box center [233, 79] width 5 height 5
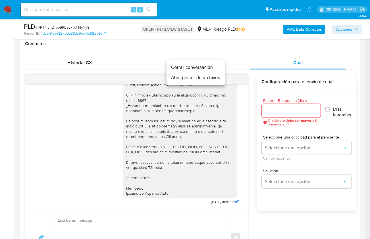
click at [198, 69] on li "Cerrar conversación" at bounding box center [195, 67] width 58 height 10
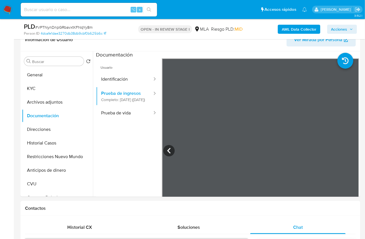
scroll to position [94, 0]
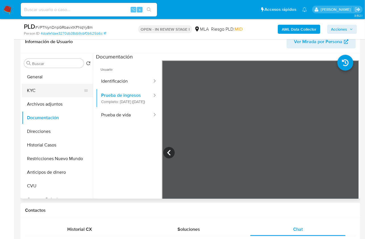
click at [63, 89] on button "KYC" at bounding box center [55, 91] width 66 height 14
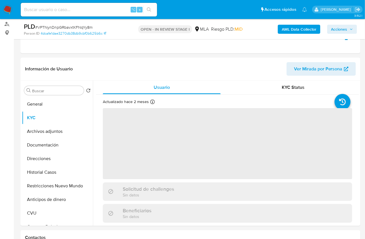
scroll to position [56, 0]
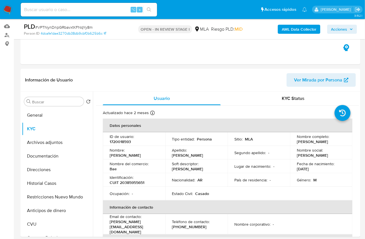
click at [170, 224] on td "Teléfono de contacto : (341) 6156989" at bounding box center [196, 224] width 62 height 20
drag, startPoint x: 169, startPoint y: 222, endPoint x: 107, endPoint y: 223, distance: 61.3
click at [107, 223] on td "Email de contacto : simon.mile.roma.bren@gmail.com" at bounding box center [134, 224] width 62 height 20
copy p "simon.mile.roma.bren@gmail.com"
click at [66, 197] on button "Restricciones Nuevo Mundo" at bounding box center [55, 197] width 66 height 14
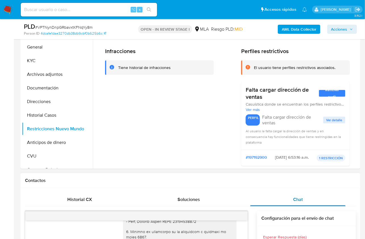
click at [309, 198] on div "Chat" at bounding box center [297, 200] width 95 height 14
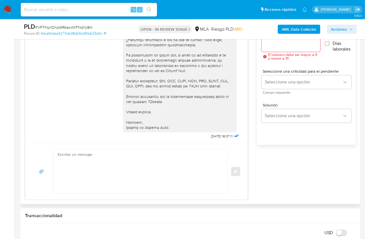
scroll to position [251, 0]
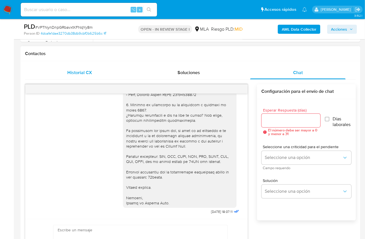
click at [87, 68] on div "Historial CX" at bounding box center [79, 73] width 95 height 14
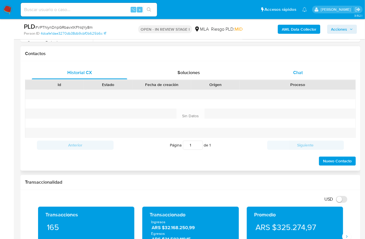
click at [278, 70] on div "Chat" at bounding box center [297, 73] width 95 height 14
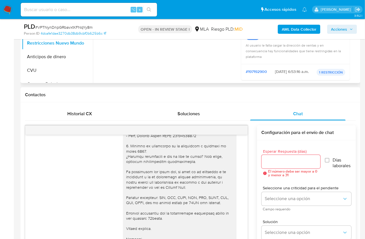
scroll to position [87, 0]
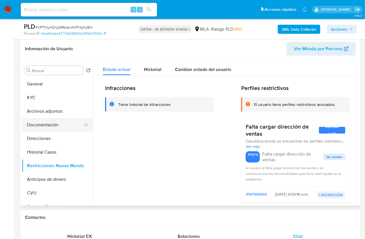
click at [51, 125] on button "Documentación" at bounding box center [55, 125] width 66 height 14
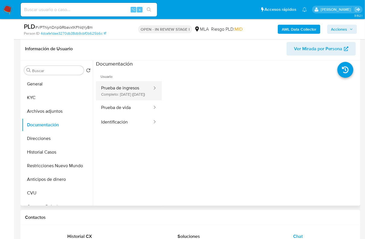
click at [119, 95] on button "Prueba de ingresos Completo: 11/08/2024 (hace un año)" at bounding box center [124, 90] width 57 height 19
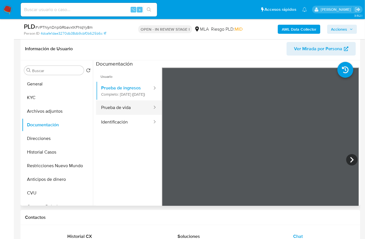
click at [120, 111] on button "Prueba de vida" at bounding box center [124, 107] width 57 height 14
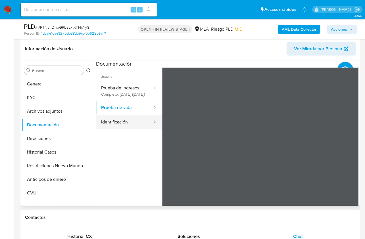
click at [120, 125] on button "Identificación" at bounding box center [124, 122] width 57 height 14
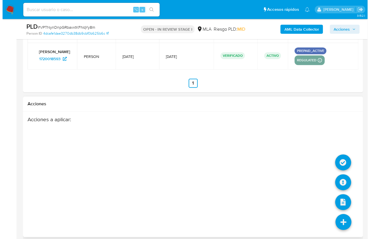
scroll to position [1037, 0]
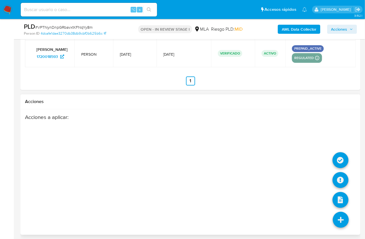
click at [343, 218] on icon at bounding box center [341, 220] width 16 height 16
click at [343, 180] on icon at bounding box center [340, 180] width 16 height 16
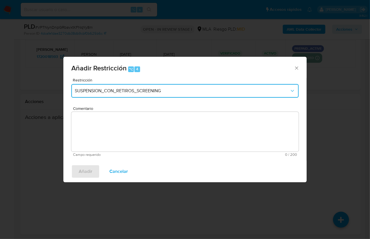
click at [127, 97] on button "SUSPENSION_CON_RETIROS_SCREENING" at bounding box center [184, 91] width 227 height 14
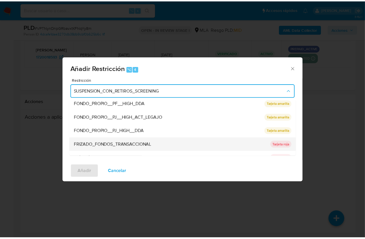
scroll to position [79, 0]
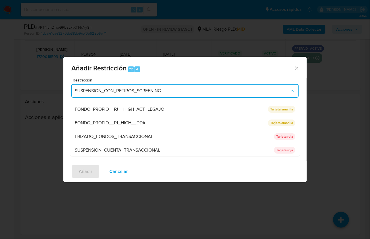
click at [121, 149] on span "SUSPENSION_CUENTA_TRANSACCIONAL" at bounding box center [117, 150] width 85 height 6
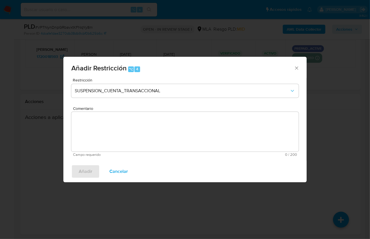
click at [122, 136] on textarea "Comentario" at bounding box center [184, 132] width 227 height 40
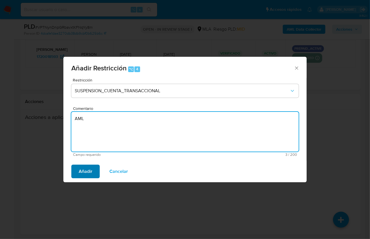
type textarea "AML"
click at [82, 170] on span "Añadir" at bounding box center [86, 171] width 14 height 12
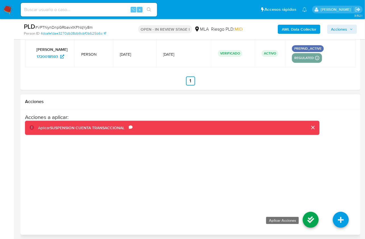
click at [307, 217] on icon at bounding box center [311, 220] width 16 height 16
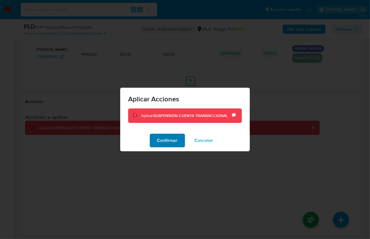
click at [171, 141] on span "Confirmar" at bounding box center [167, 140] width 20 height 12
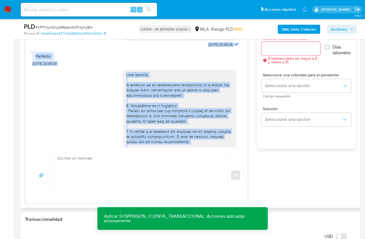
scroll to position [253, 0]
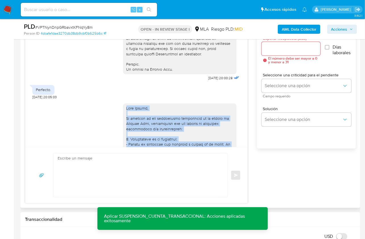
drag, startPoint x: 178, startPoint y: 133, endPoint x: 118, endPoint y: 116, distance: 62.4
click at [118, 116] on div "23/07/2025 18:07:11" at bounding box center [136, 222] width 208 height 244
copy div "Hola Alexis, En función de las operaciones registradas en tu cuenta de Mercado …"
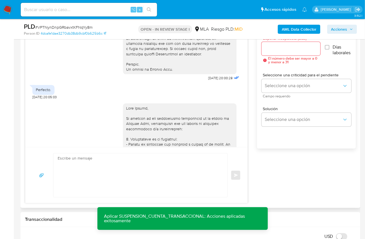
click at [126, 163] on textarea at bounding box center [139, 176] width 163 height 44
paste textarea "Hola Alexis, En función de las operaciones registradas en tu cuenta de Mercado …"
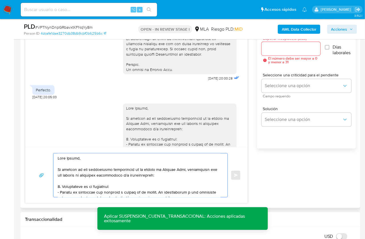
scroll to position [155, 0]
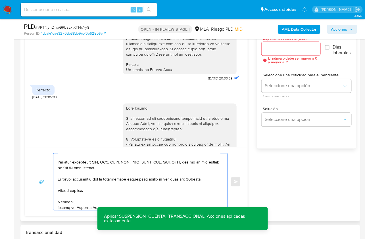
type textarea "Hola Alexis, En función de las operaciones registradas en tu cuenta de Mercado …"
click at [275, 53] on div at bounding box center [290, 49] width 59 height 14
click at [274, 50] on input "Esperar Respuesta (días)" at bounding box center [290, 48] width 59 height 7
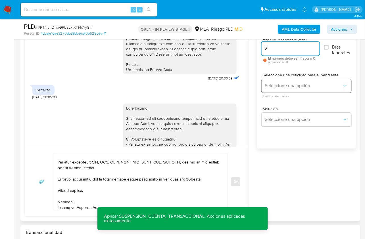
type input "2"
click at [276, 87] on span "Seleccione una opción" at bounding box center [303, 86] width 77 height 6
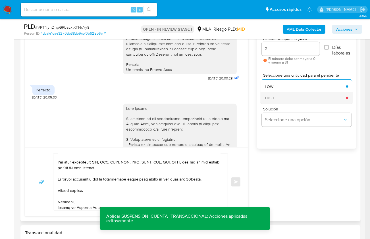
click at [280, 97] on div "HIGH" at bounding box center [304, 97] width 78 height 11
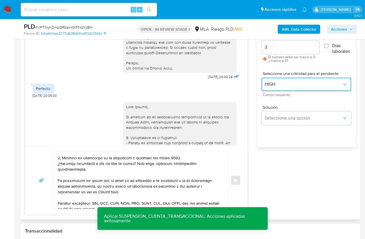
scroll to position [0, 0]
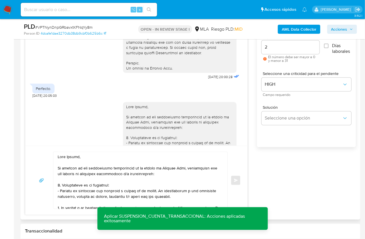
click at [186, 166] on textarea at bounding box center [139, 180] width 163 height 57
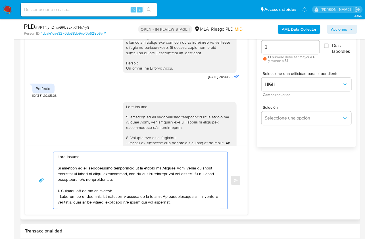
type textarea "Hola Alexis, En función de las operaciones registradas en tu cuenta de Mercado …"
click at [234, 178] on div "Enviar" at bounding box center [136, 180] width 209 height 57
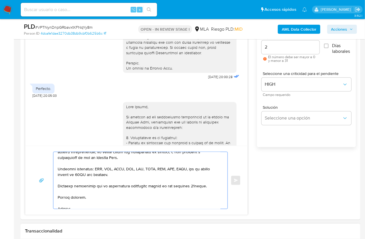
scroll to position [163, 0]
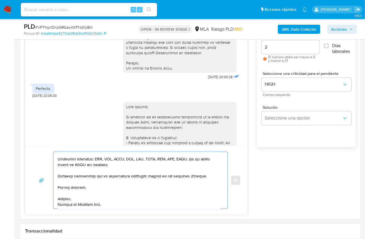
drag, startPoint x: 58, startPoint y: 156, endPoint x: 137, endPoint y: 234, distance: 111.2
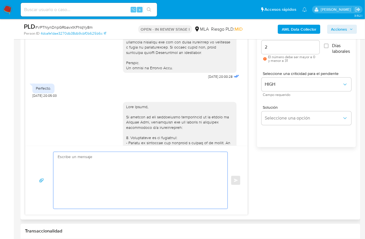
scroll to position [0, 0]
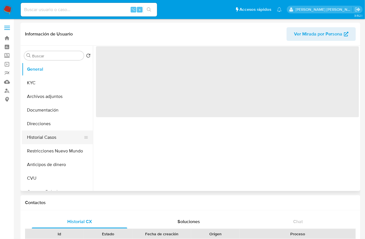
click at [50, 132] on button "Historial Casos" at bounding box center [55, 138] width 66 height 14
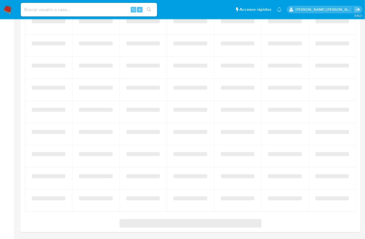
select select "10"
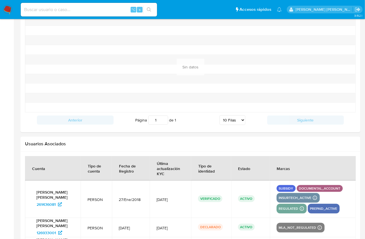
scroll to position [657, 0]
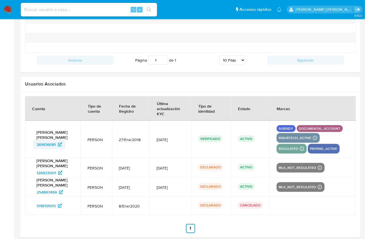
click at [46, 142] on span "261436081" at bounding box center [46, 144] width 19 height 9
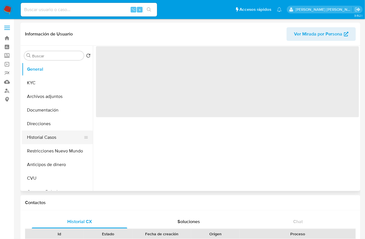
click at [67, 135] on button "Historial Casos" at bounding box center [55, 138] width 66 height 14
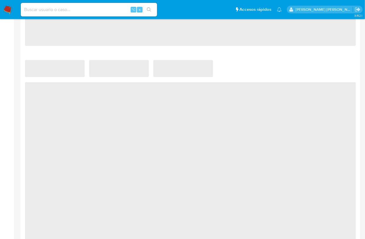
select select "10"
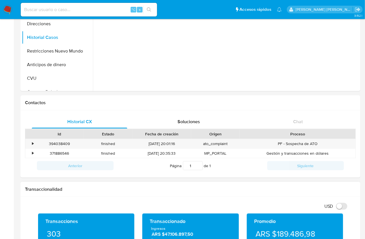
scroll to position [247, 0]
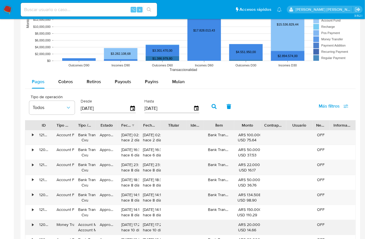
scroll to position [522, 0]
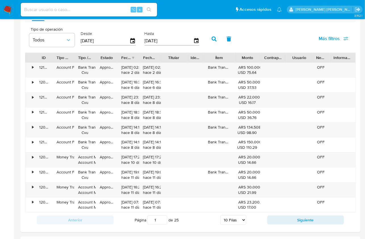
click at [89, 43] on input "[DATE]" at bounding box center [105, 40] width 49 height 9
click at [126, 38] on input "[DATE]" at bounding box center [105, 40] width 49 height 9
click at [130, 38] on icon "button" at bounding box center [132, 40] width 5 height 5
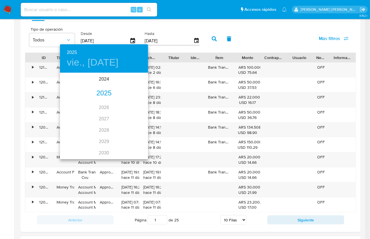
click at [107, 93] on div "2025" at bounding box center [104, 93] width 88 height 11
click at [127, 106] on div "jun." at bounding box center [133, 105] width 29 height 21
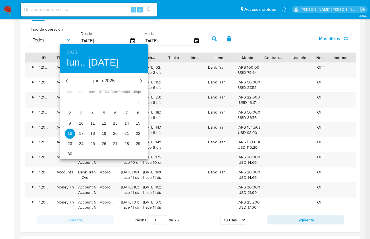
click at [137, 102] on p "1" at bounding box center [138, 103] width 2 height 6
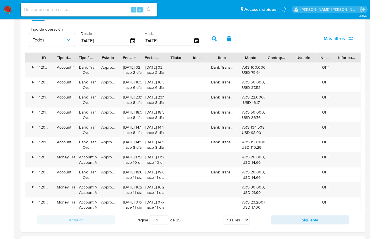
type input "01/06/2025"
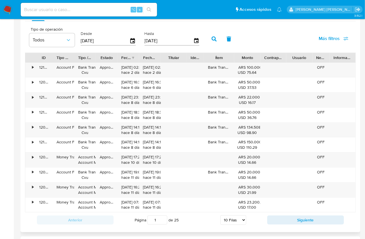
click at [155, 42] on input "[DATE]" at bounding box center [169, 40] width 49 height 9
click at [194, 38] on icon "button" at bounding box center [196, 40] width 5 height 5
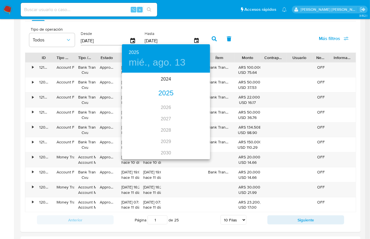
click at [168, 93] on div "2025" at bounding box center [166, 93] width 88 height 11
click at [194, 106] on div "jun." at bounding box center [195, 105] width 29 height 21
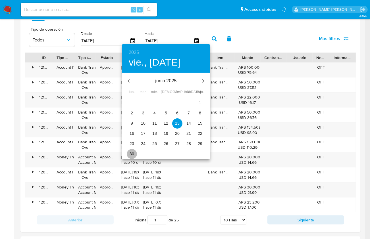
click at [132, 154] on p "30" at bounding box center [131, 154] width 5 height 6
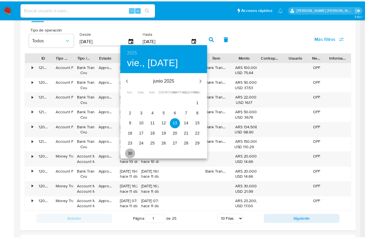
type input "30/06/2025"
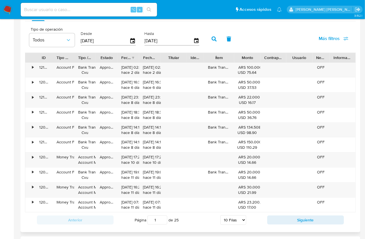
click at [208, 41] on button "button" at bounding box center [214, 39] width 15 height 14
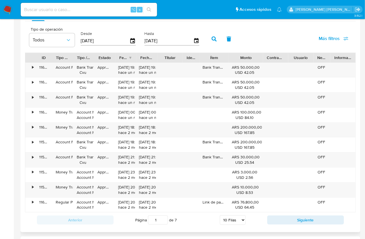
drag, startPoint x: 264, startPoint y: 55, endPoint x: 291, endPoint y: 55, distance: 27.5
click at [291, 55] on div "ID Tipo de operación Tipo / Método Estado Fecha de creación Fecha de aprobación…" at bounding box center [190, 58] width 330 height 10
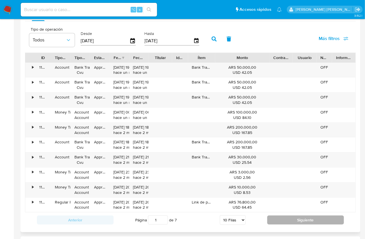
click at [287, 217] on button "Siguiente" at bounding box center [305, 219] width 77 height 9
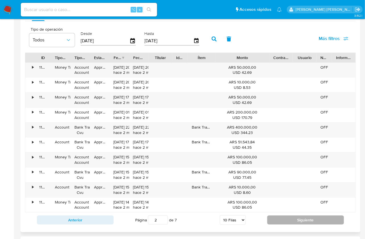
click at [286, 217] on button "Siguiente" at bounding box center [305, 219] width 77 height 9
click at [285, 221] on button "Siguiente" at bounding box center [305, 219] width 77 height 9
click at [287, 218] on button "Siguiente" at bounding box center [305, 219] width 77 height 9
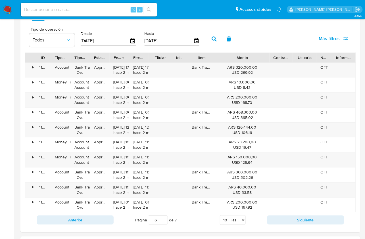
click at [287, 218] on button "Siguiente" at bounding box center [305, 219] width 77 height 9
type input "7"
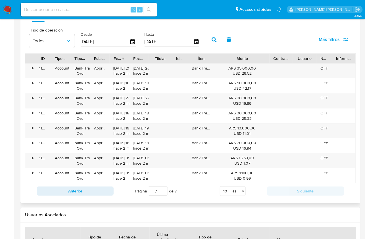
scroll to position [521, 0]
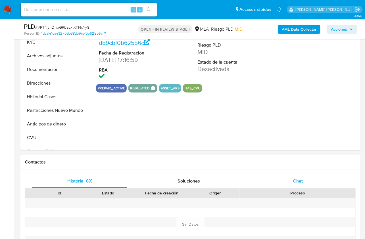
click at [306, 184] on div "Chat" at bounding box center [297, 181] width 95 height 14
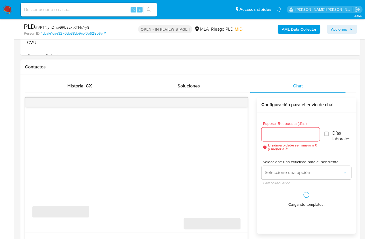
select select "10"
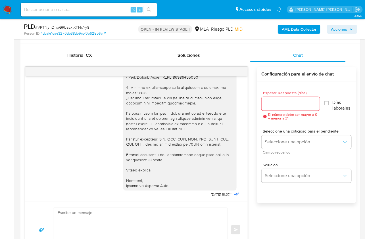
scroll to position [273, 0]
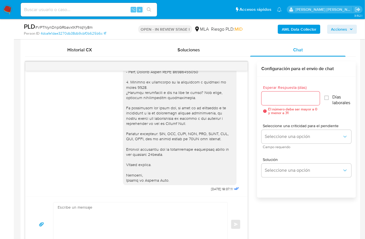
click at [164, 220] on textarea at bounding box center [139, 225] width 163 height 44
paste textarea "Lore Ipsumd, Si ametcon ad eli seddoeiusmo temporincid ut la etdolo ma Aliquae …"
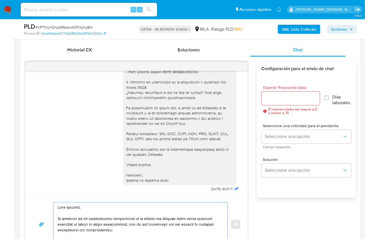
scroll to position [293, 0]
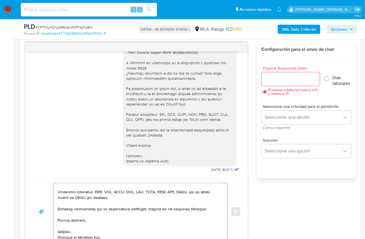
type textarea "Lore Ipsumd, Si ametcon ad eli seddoeiusmo temporincid ut la etdolo ma Aliquae …"
click at [265, 82] on input "Esperar Respuesta (días)" at bounding box center [290, 79] width 58 height 7
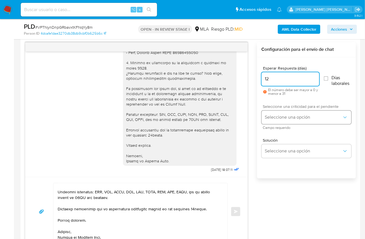
type input "1"
type input "2"
click at [274, 116] on span "Seleccione una opción" at bounding box center [303, 118] width 77 height 6
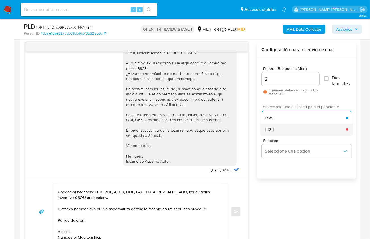
click at [276, 130] on div "HIGH" at bounding box center [305, 129] width 81 height 11
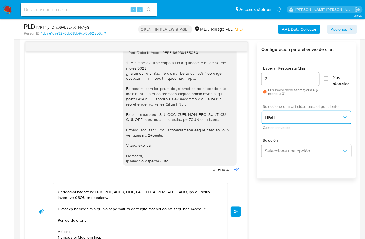
scroll to position [0, 0]
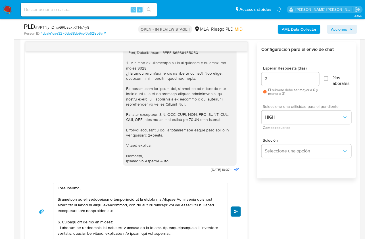
drag, startPoint x: 233, startPoint y: 205, endPoint x: 237, endPoint y: 206, distance: 3.6
click at [233, 205] on div "Enviar" at bounding box center [136, 211] width 209 height 57
click at [237, 207] on button "Enviar" at bounding box center [236, 212] width 10 height 10
click at [238, 212] on span "Enviar" at bounding box center [236, 211] width 4 height 3
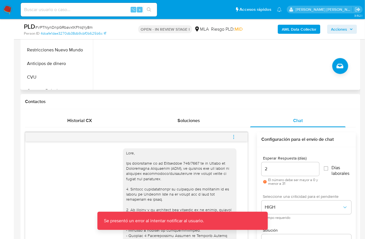
scroll to position [5, 0]
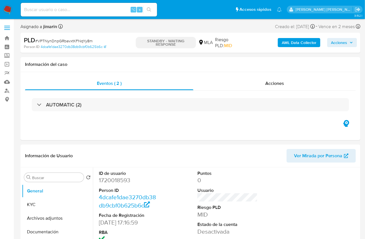
select select "10"
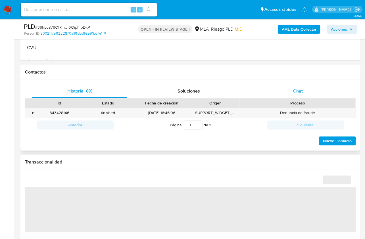
click at [301, 90] on span "Chat" at bounding box center [298, 91] width 10 height 7
select select "10"
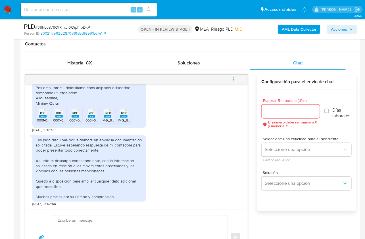
scroll to position [261, 0]
click at [43, 117] on rect at bounding box center [42, 116] width 7 height 3
click at [60, 114] on span "PDF" at bounding box center [58, 113] width 5 height 4
click at [75, 111] on span "PDF" at bounding box center [75, 113] width 5 height 4
click at [47, 112] on icon at bounding box center [42, 113] width 7 height 9
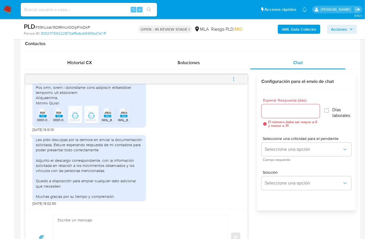
click at [105, 114] on span "JPEG" at bounding box center [107, 113] width 7 height 4
click at [122, 115] on rect at bounding box center [123, 116] width 7 height 3
click at [175, 149] on div "Les pido disculpas por la demora en enviar la documentación solicitada. Estuve …" at bounding box center [136, 169] width 208 height 74
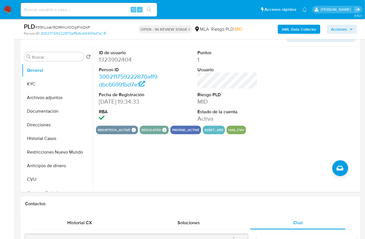
scroll to position [97, 0]
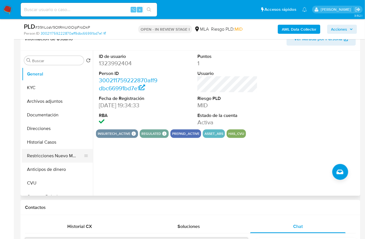
click at [52, 154] on button "Restricciones Nuevo Mundo" at bounding box center [55, 156] width 66 height 14
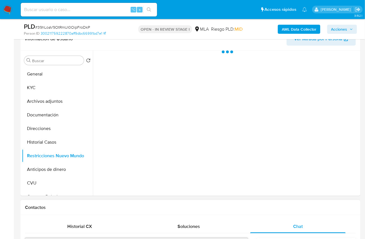
click at [292, 206] on h1 "Contactos" at bounding box center [190, 208] width 331 height 6
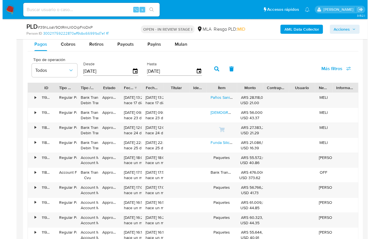
scroll to position [1026, 0]
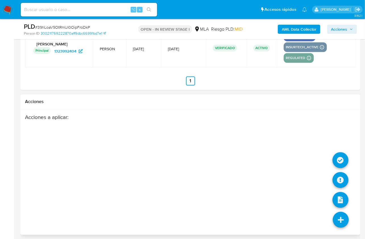
click at [332, 211] on li at bounding box center [341, 221] width 30 height 32
click at [338, 175] on icon at bounding box center [340, 180] width 16 height 16
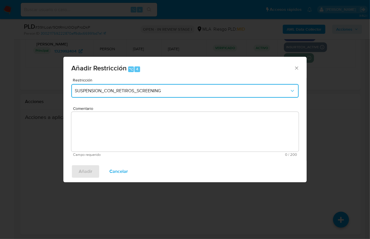
click at [113, 97] on button "SUSPENSION_CON_RETIROS_SCREENING" at bounding box center [184, 91] width 227 height 14
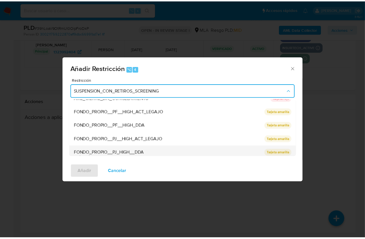
scroll to position [75, 0]
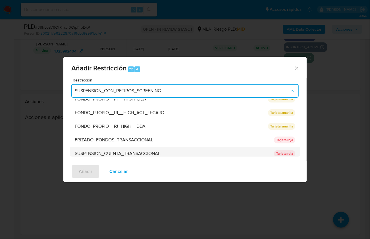
click at [140, 148] on div "SUSPENSION_CUENTA_TRANSACCIONAL" at bounding box center [173, 154] width 196 height 14
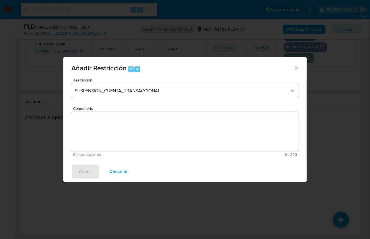
click at [139, 145] on textarea "Comentario" at bounding box center [184, 132] width 227 height 40
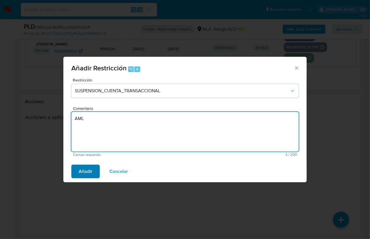
type textarea "AML"
click at [89, 170] on span "Añadir" at bounding box center [86, 171] width 14 height 12
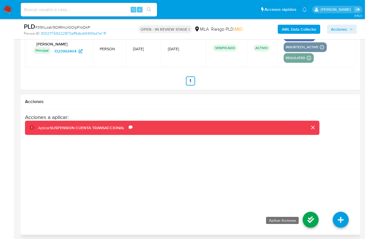
click at [303, 216] on icon at bounding box center [311, 220] width 16 height 16
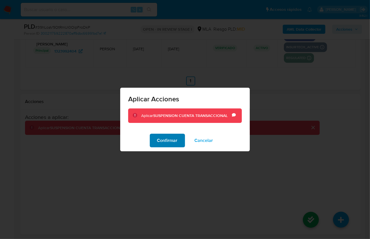
click at [166, 141] on span "Confirmar" at bounding box center [167, 140] width 20 height 12
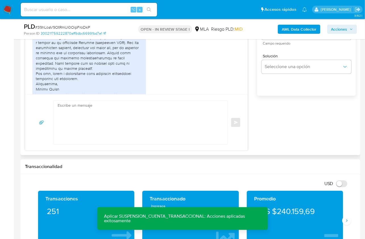
scroll to position [375, 0]
click at [153, 118] on textarea at bounding box center [139, 123] width 163 height 44
paste textarea "Hola, Muchas gracias por la respuesta. Analizamos tu caso y notamos que la info…"
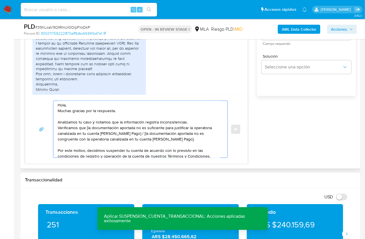
scroll to position [0, 0]
click at [69, 105] on textarea "Hola, Muchas gracias por la respuesta. Analizamos tu caso y notamos que la info…" at bounding box center [139, 129] width 163 height 57
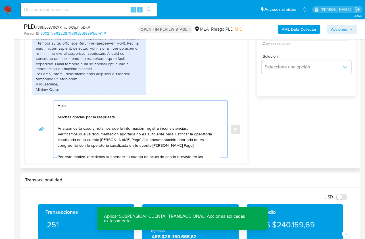
click at [188, 126] on textarea "Hola, Muchas gracias por la respuesta. Analizamos tu caso y notamos que la info…" at bounding box center [139, 129] width 163 height 57
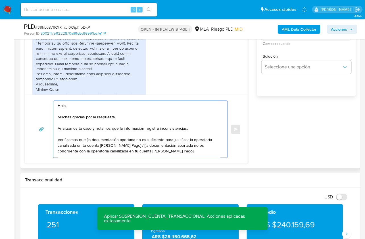
click at [86, 139] on textarea "Hola, Muchas gracias por la respuesta. Analizamos tu caso y notamos que la info…" at bounding box center [139, 129] width 163 height 57
drag, startPoint x: 153, startPoint y: 150, endPoint x: 129, endPoint y: 145, distance: 24.9
click at [129, 145] on textarea "Hola, Muchas gracias por la respuesta. Analizamos tu caso y notamos que la info…" at bounding box center [139, 129] width 163 height 57
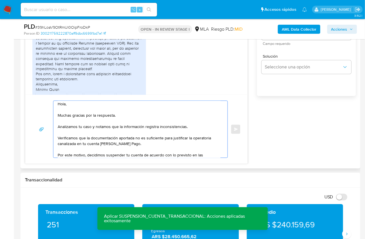
scroll to position [8, 0]
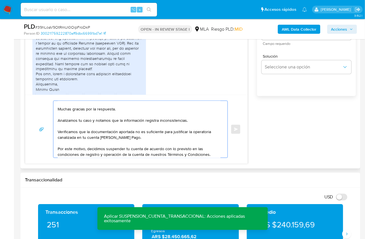
click at [58, 147] on textarea "Hola, Muchas gracias por la respuesta. Analizamos tu caso y notamos que la info…" at bounding box center [139, 129] width 163 height 57
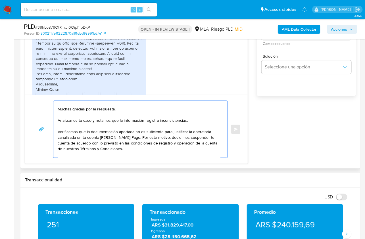
click at [125, 148] on textarea "Hola, Muchas gracias por la respuesta. Analizamos tu caso y notamos que la info…" at bounding box center [139, 129] width 163 height 57
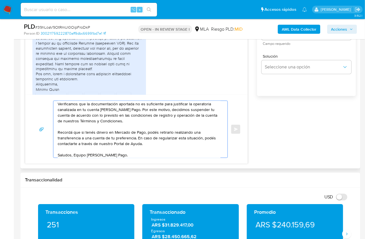
scroll to position [43, 0]
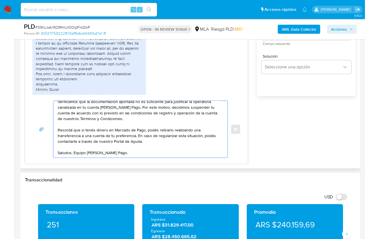
click at [142, 136] on textarea "Hola, Muchas gracias por la respuesta. Analizamos tu caso y notamos que la info…" at bounding box center [139, 129] width 163 height 57
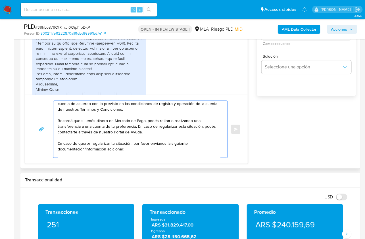
scroll to position [53, 0]
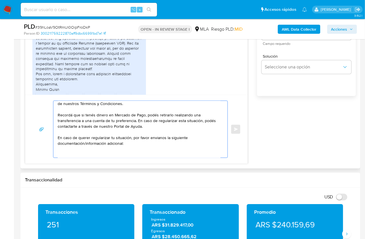
click at [158, 139] on textarea "Hola, Muchas gracias por la respuesta. Analizamos tu caso y notamos que la info…" at bounding box center [139, 129] width 163 height 57
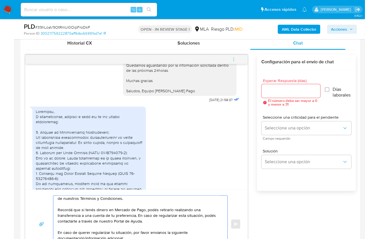
scroll to position [719, 0]
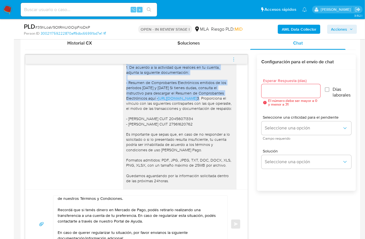
drag, startPoint x: 120, startPoint y: 80, endPoint x: 217, endPoint y: 117, distance: 103.9
click at [217, 117] on div "[PERSON_NAME], Muchas gracias por la respuesta. Analizamos tu caso y notamos qu…" at bounding box center [180, 98] width 114 height 216
copy div "1. De acuerdo a la actividad que realices en tu cuenta, adjunta la siguiente do…"
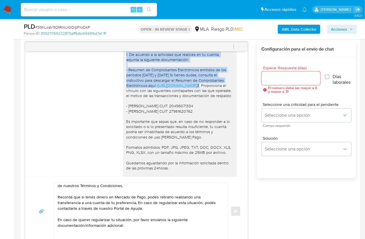
scroll to position [311, 0]
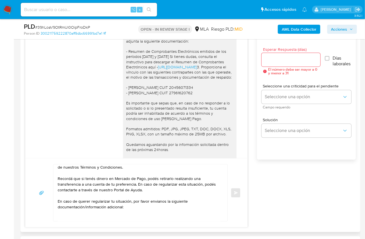
click at [138, 219] on textarea "Hola, Muchas gracias por la respuesta. Analizamos tu caso y notamos que la info…" at bounding box center [139, 193] width 163 height 57
paste textarea "1. De acuerdo a la actividad que realices en tu cuenta, adjunta la siguiente do…"
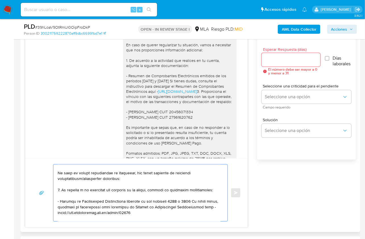
scroll to position [733, 0]
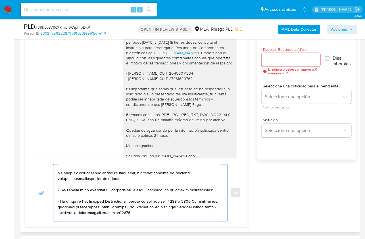
click at [93, 219] on textarea at bounding box center [139, 193] width 163 height 57
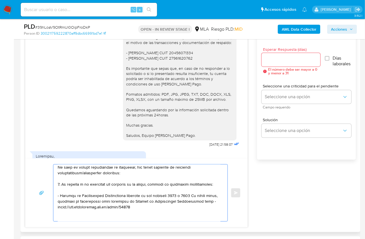
scroll to position [770, 0]
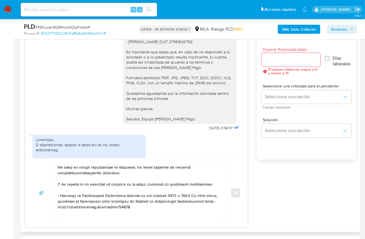
drag, startPoint x: 121, startPoint y: 76, endPoint x: 187, endPoint y: 143, distance: 93.3
click at [187, 124] on div "Hola Camila, Muchas gracias por la respuesta. Analizamos tu caso y notamos que …" at bounding box center [180, 16] width 114 height 216
copy div "Es importante que sepas que, en caso de no responder a lo solicitado o si lo pr…"
click at [84, 217] on textarea at bounding box center [139, 193] width 163 height 57
paste textarea "Es importante que sepas que, en caso de no responder a lo solicitado o si lo pr…"
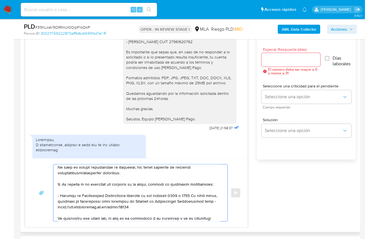
scroll to position [150, 0]
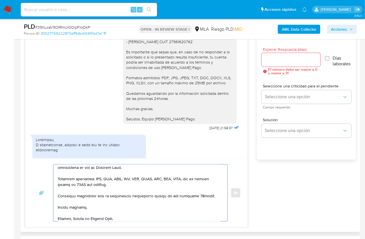
click at [65, 212] on textarea at bounding box center [139, 193] width 163 height 57
click at [64, 201] on textarea at bounding box center [139, 193] width 163 height 57
click at [210, 196] on textarea at bounding box center [139, 193] width 163 height 57
click at [80, 215] on textarea at bounding box center [139, 193] width 163 height 57
click at [86, 211] on textarea at bounding box center [139, 193] width 163 height 57
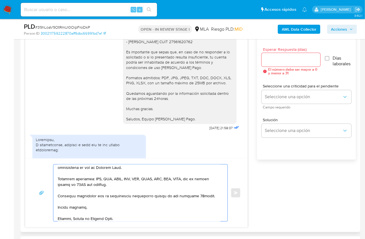
drag, startPoint x: 208, startPoint y: 195, endPoint x: 148, endPoint y: 196, distance: 59.4
click at [148, 196] on textarea at bounding box center [139, 193] width 163 height 57
click at [70, 213] on textarea at bounding box center [139, 193] width 163 height 57
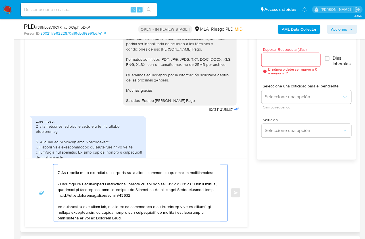
scroll to position [1006, 0]
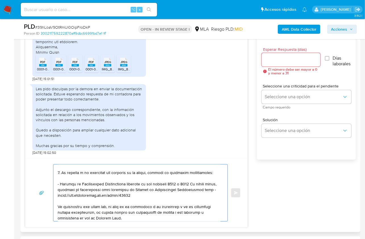
type textarea "Hola, Muchas gracias por la respuesta. Analizamos tu caso y notamos que la info…"
click at [275, 59] on input "Esperar Respuesta (días)" at bounding box center [290, 59] width 59 height 7
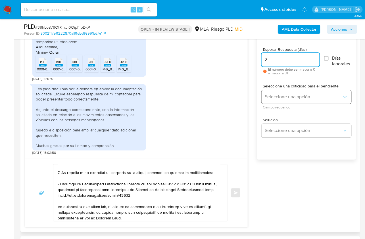
type input "2"
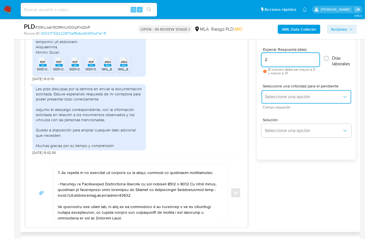
click at [275, 96] on span "Seleccione una opción" at bounding box center [303, 97] width 77 height 6
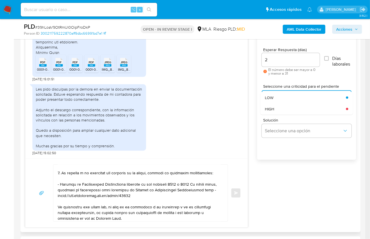
click at [276, 108] on div "HIGH" at bounding box center [304, 108] width 78 height 11
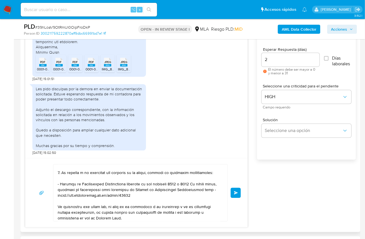
click at [238, 193] on button "Enviar" at bounding box center [236, 193] width 10 height 10
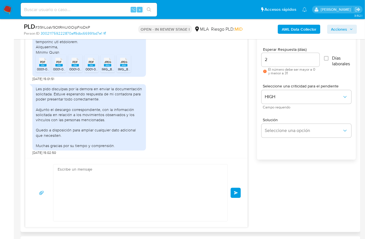
scroll to position [1255, 0]
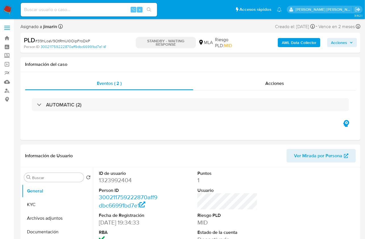
select select "10"
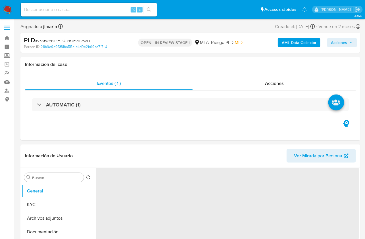
select select "10"
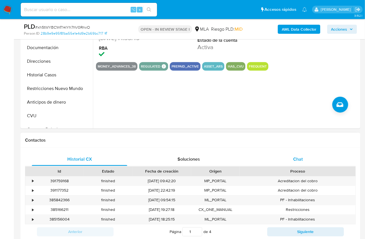
click at [294, 159] on span "Chat" at bounding box center [298, 159] width 10 height 7
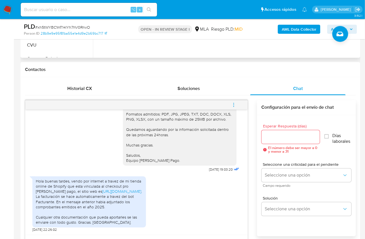
scroll to position [116, 0]
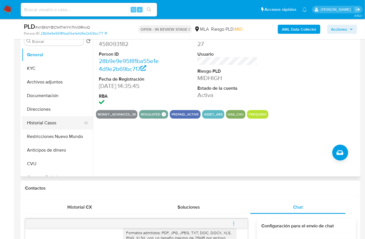
click at [66, 129] on button "Historial Casos" at bounding box center [55, 123] width 66 height 14
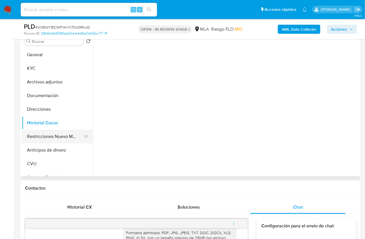
click at [56, 137] on button "Restricciones Nuevo Mundo" at bounding box center [55, 137] width 66 height 14
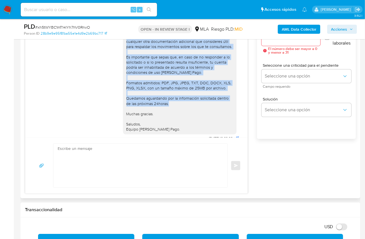
scroll to position [594, 0]
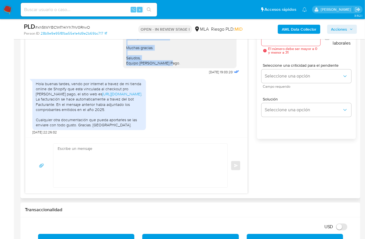
drag, startPoint x: 123, startPoint y: 58, endPoint x: 169, endPoint y: 67, distance: 46.4
copy div "Hola Agustin, En función de las operaciones registradas en tu cuenta de Mercado…"
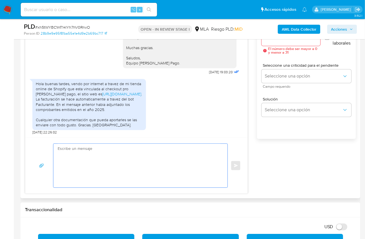
click at [135, 149] on textarea at bounding box center [139, 166] width 163 height 44
paste textarea "Hola Agustin, En función de las operaciones registradas en tu cuenta de Mercado…"
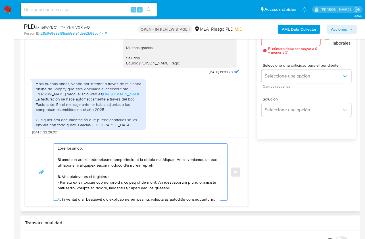
scroll to position [0, 0]
click at [58, 160] on textarea at bounding box center [139, 172] width 163 height 57
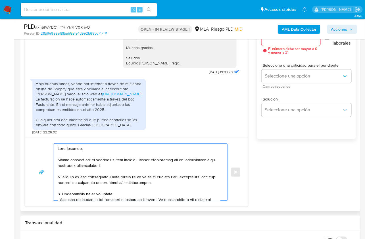
drag, startPoint x: 168, startPoint y: 181, endPoint x: 59, endPoint y: 175, distance: 109.2
click at [59, 175] on textarea at bounding box center [139, 172] width 163 height 57
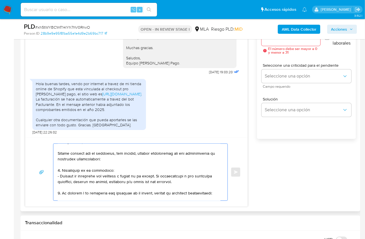
scroll to position [21, 0]
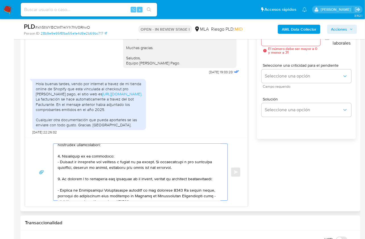
drag, startPoint x: 176, startPoint y: 167, endPoint x: 54, endPoint y: 155, distance: 122.5
click at [54, 155] on div at bounding box center [138, 172] width 171 height 57
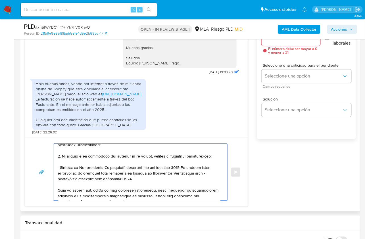
scroll to position [15, 0]
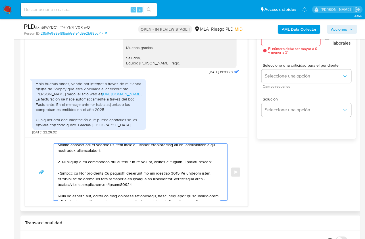
click at [59, 160] on textarea at bounding box center [139, 172] width 163 height 57
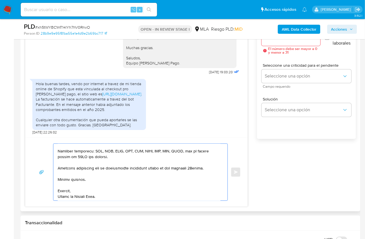
scroll to position [106, 0]
click at [102, 194] on textarea at bounding box center [139, 172] width 163 height 57
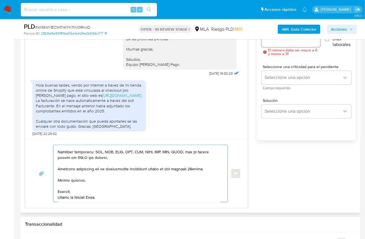
scroll to position [323, 0]
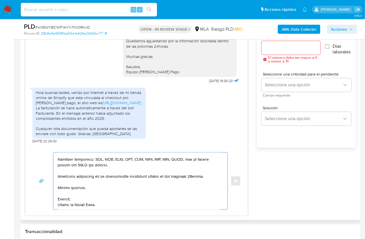
type textarea "Hola Agustin, Muchas gracias por tu respuesta, sin embargo, estamos necesitando…"
click at [271, 49] on input "Esperar Respuesta (días)" at bounding box center [290, 47] width 59 height 7
type input "2"
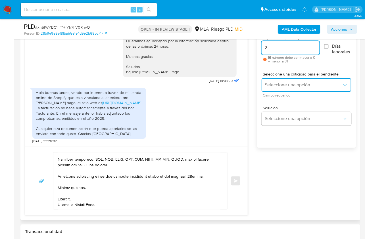
click at [279, 85] on span "Seleccione una opción" at bounding box center [303, 85] width 77 height 6
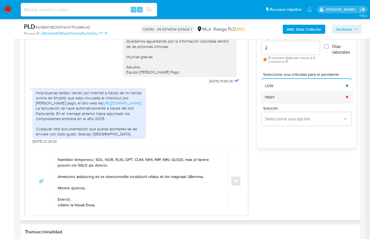
click at [280, 97] on div "HIGH" at bounding box center [304, 96] width 78 height 11
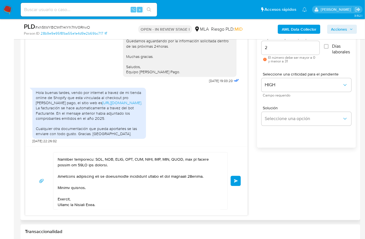
click at [238, 179] on button "Enviar" at bounding box center [236, 181] width 10 height 10
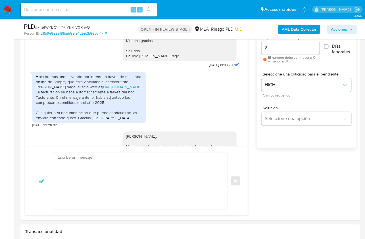
scroll to position [791, 0]
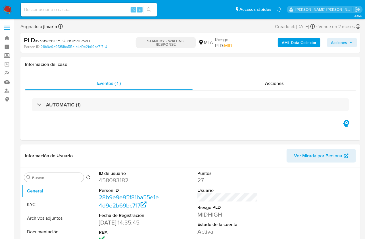
select select "10"
